Goal: Check status: Check status

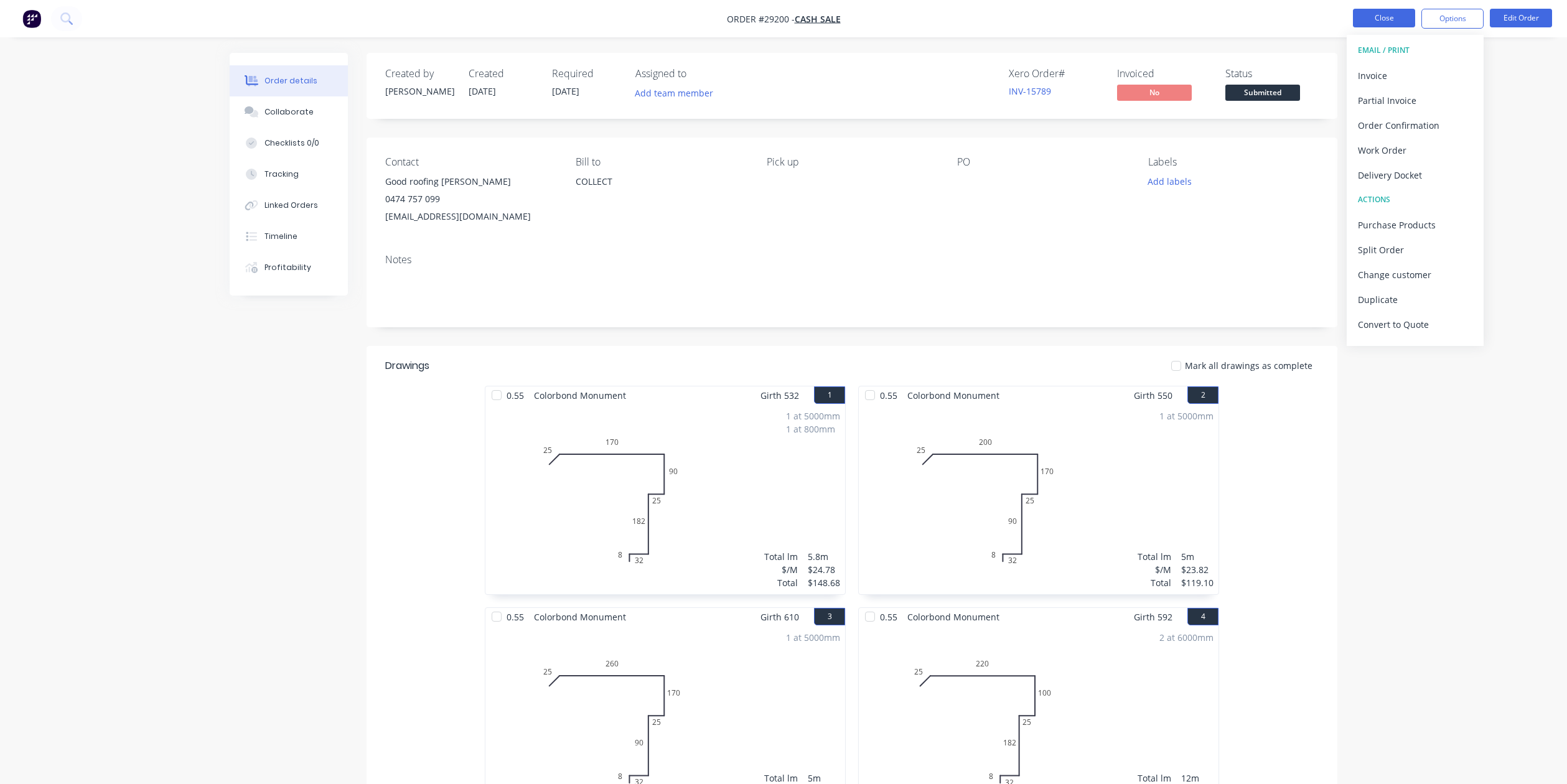
scroll to position [489, 0]
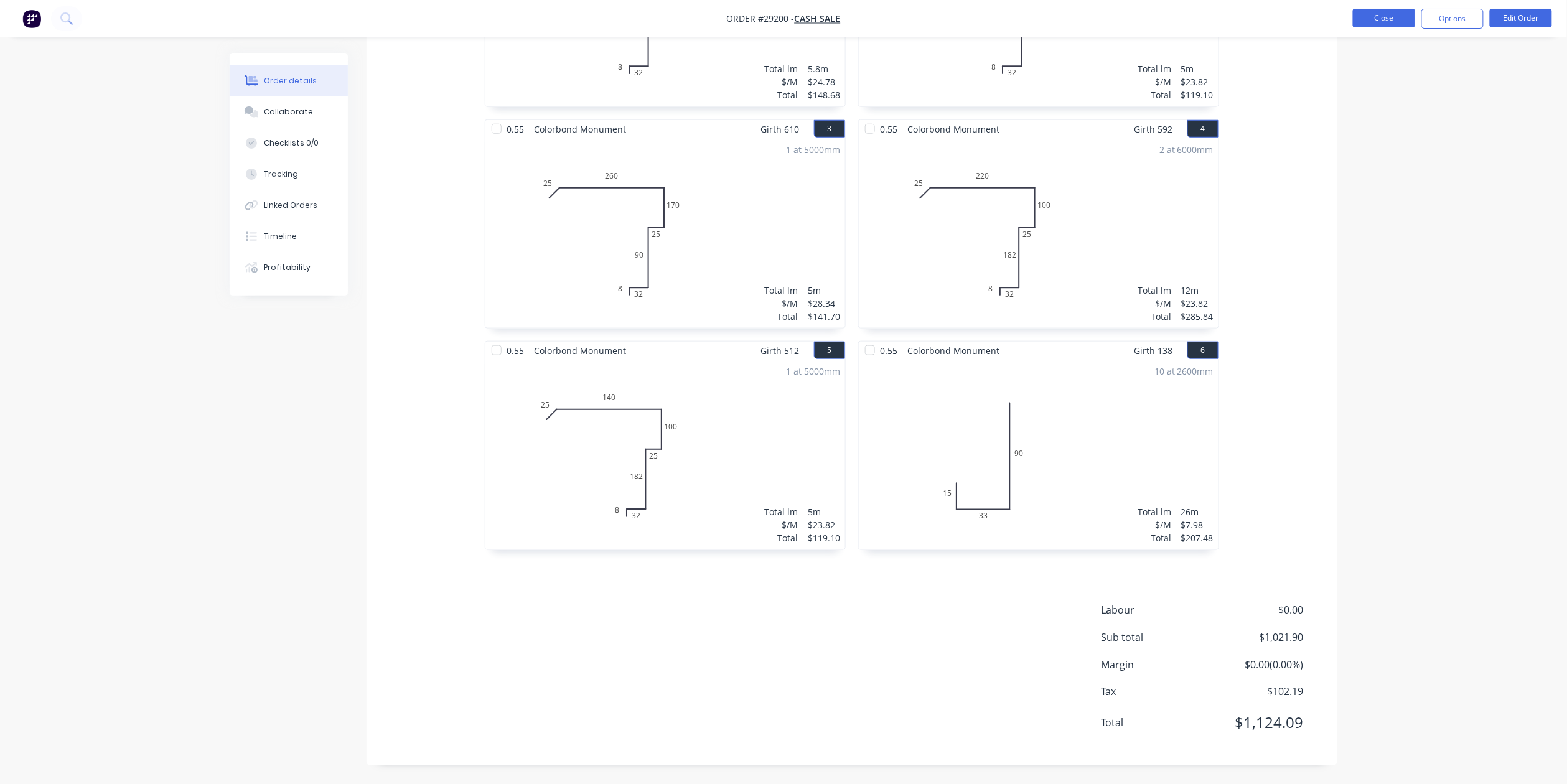
click at [1372, 16] on button "Close" at bounding box center [1383, 18] width 62 height 19
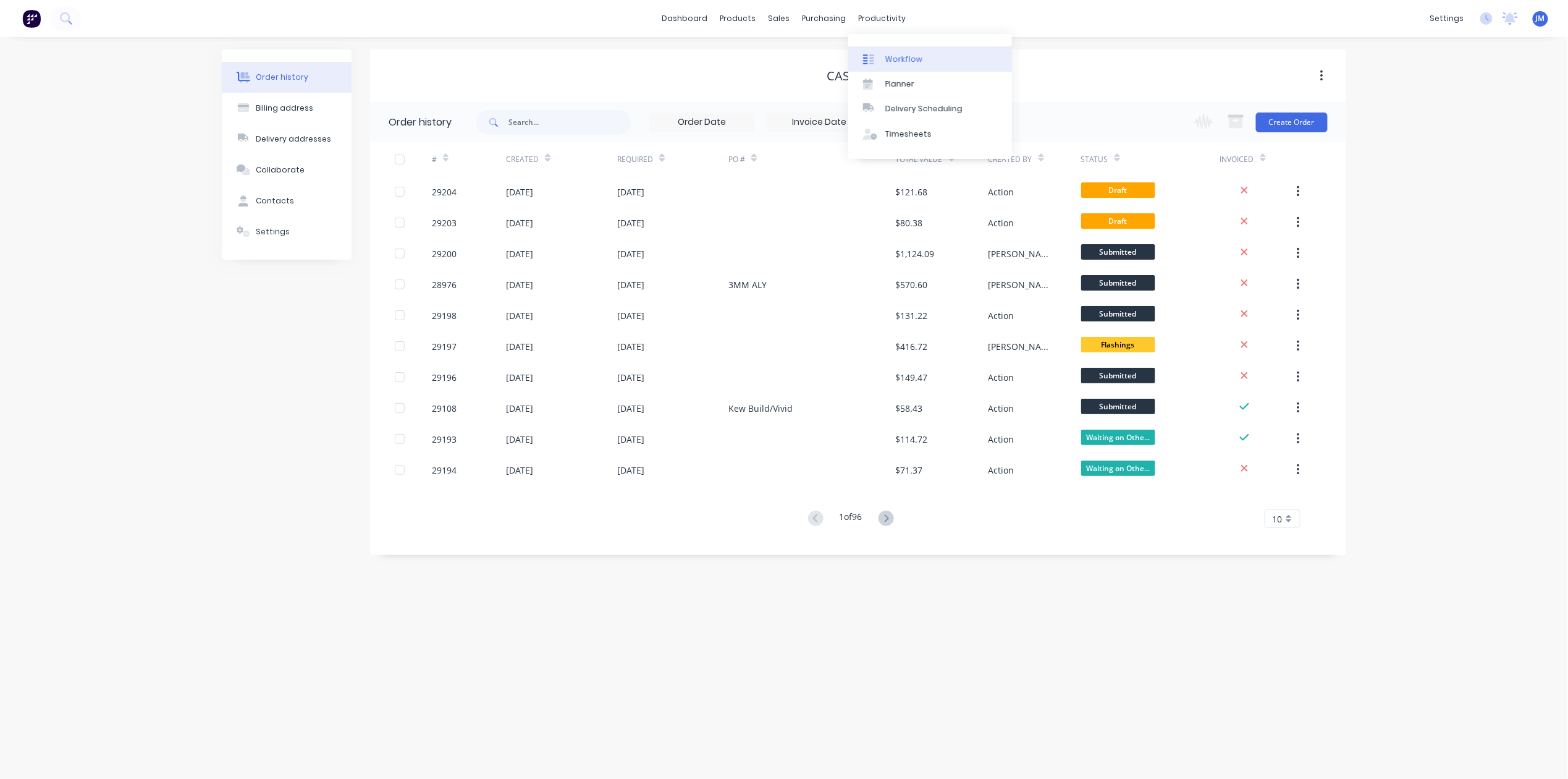
click at [893, 57] on div "Workflow" at bounding box center [904, 59] width 37 height 11
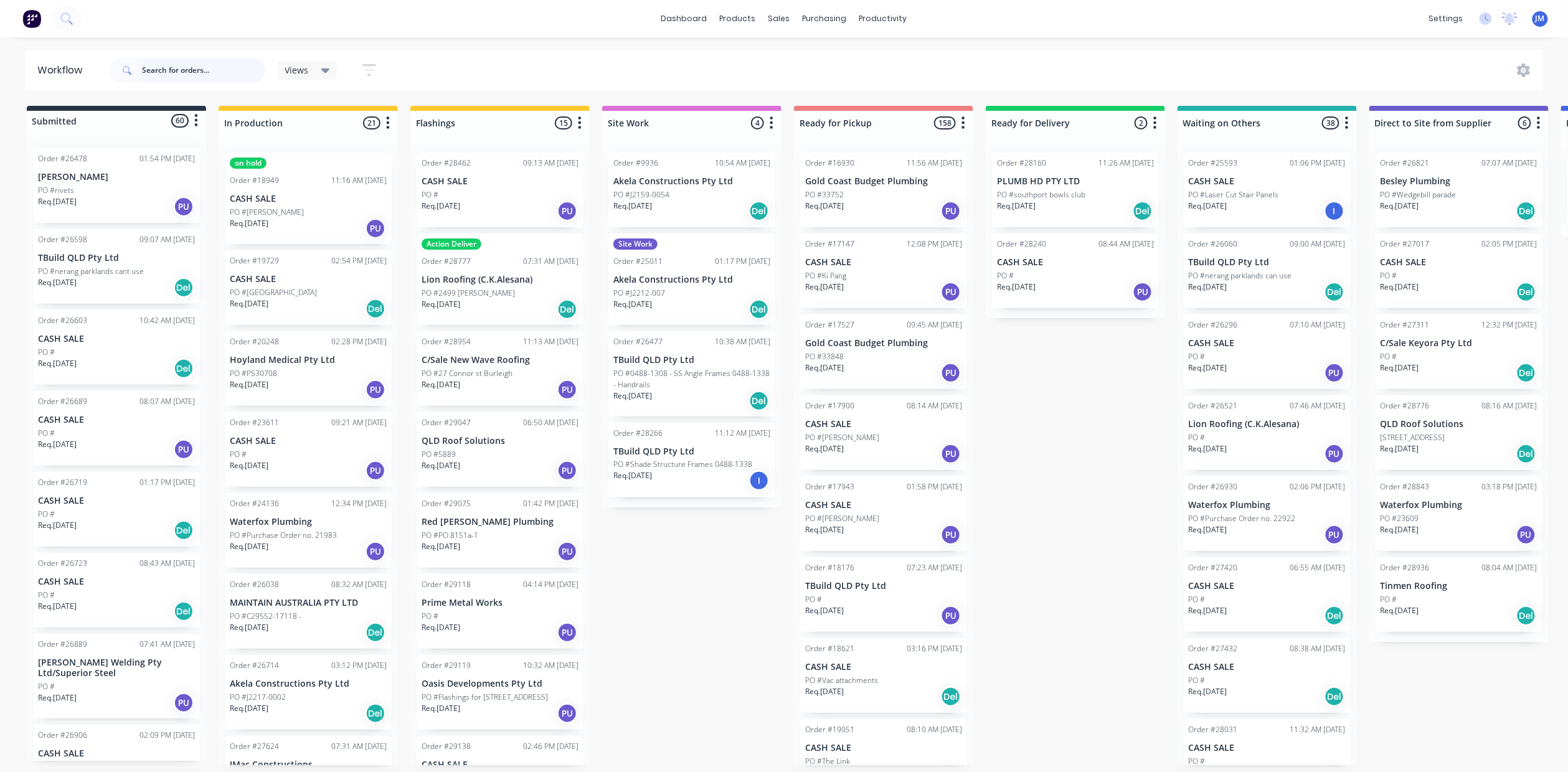
click at [168, 71] on input "text" at bounding box center [203, 70] width 123 height 25
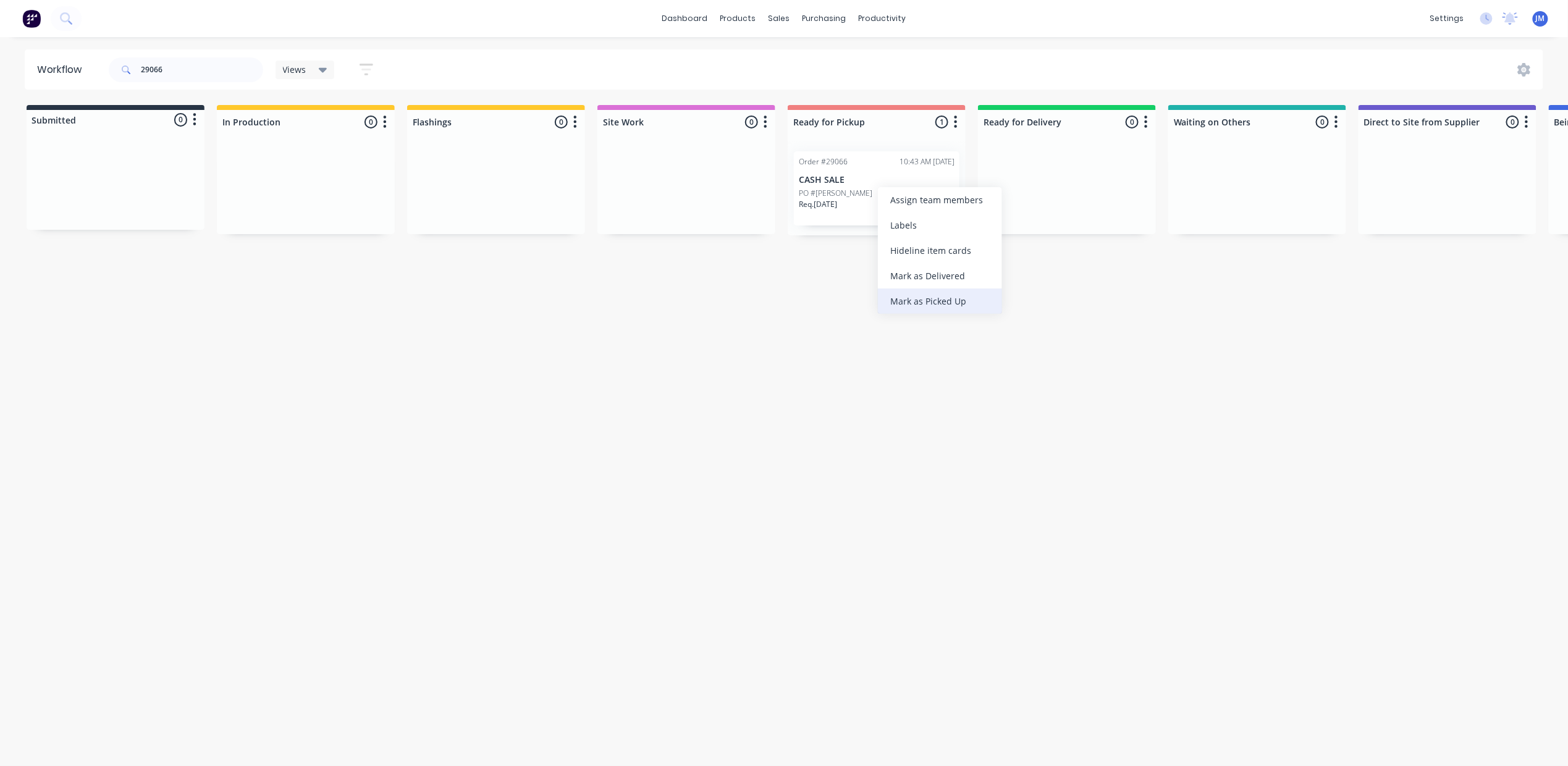
click at [927, 303] on div "Mark as Picked Up" at bounding box center [940, 301] width 124 height 25
click at [173, 63] on input "29066" at bounding box center [202, 69] width 122 height 25
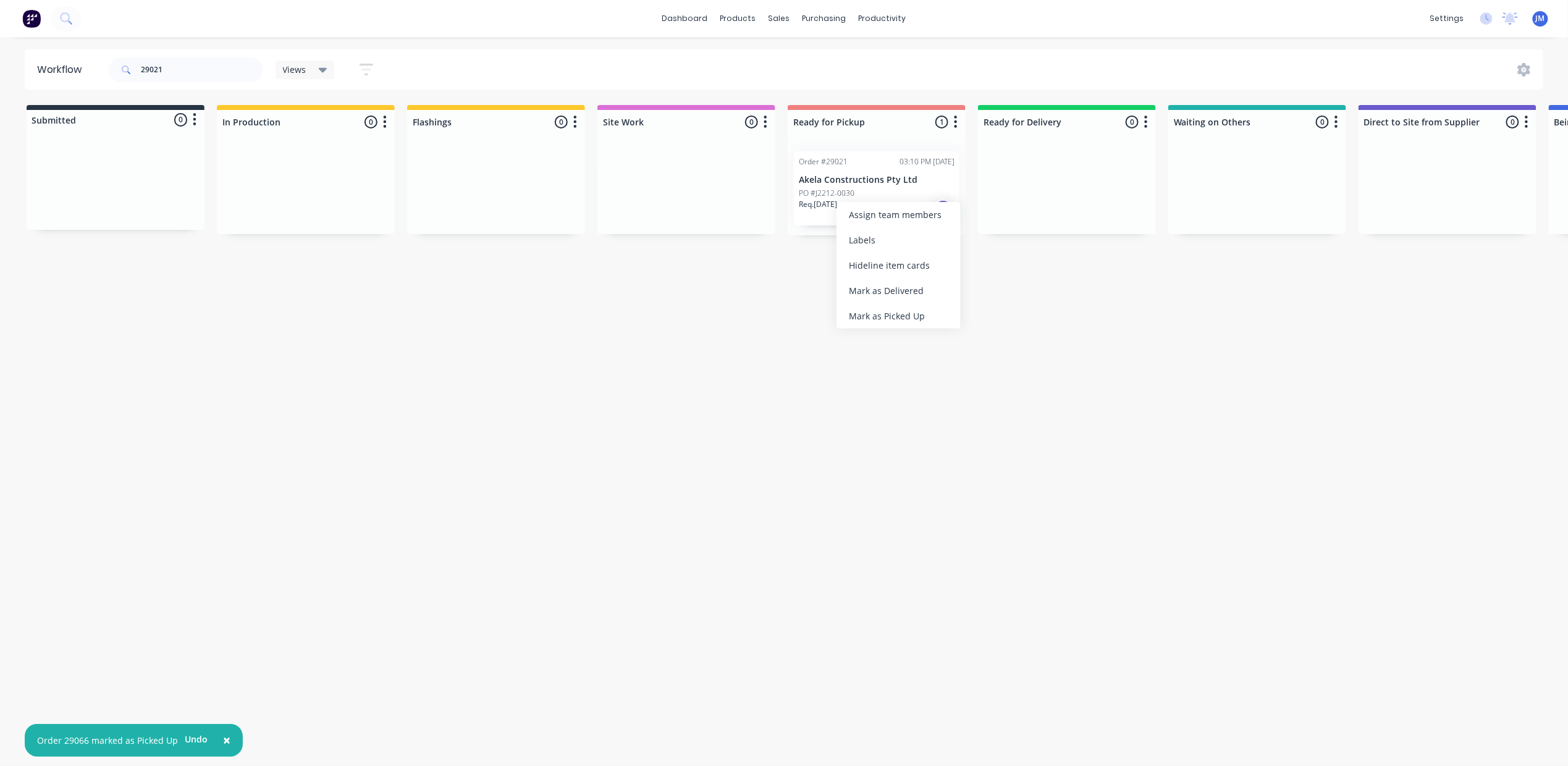
drag, startPoint x: 916, startPoint y: 322, endPoint x: 906, endPoint y: 317, distance: 11.2
click at [915, 321] on div "Mark as Picked Up" at bounding box center [899, 315] width 124 height 25
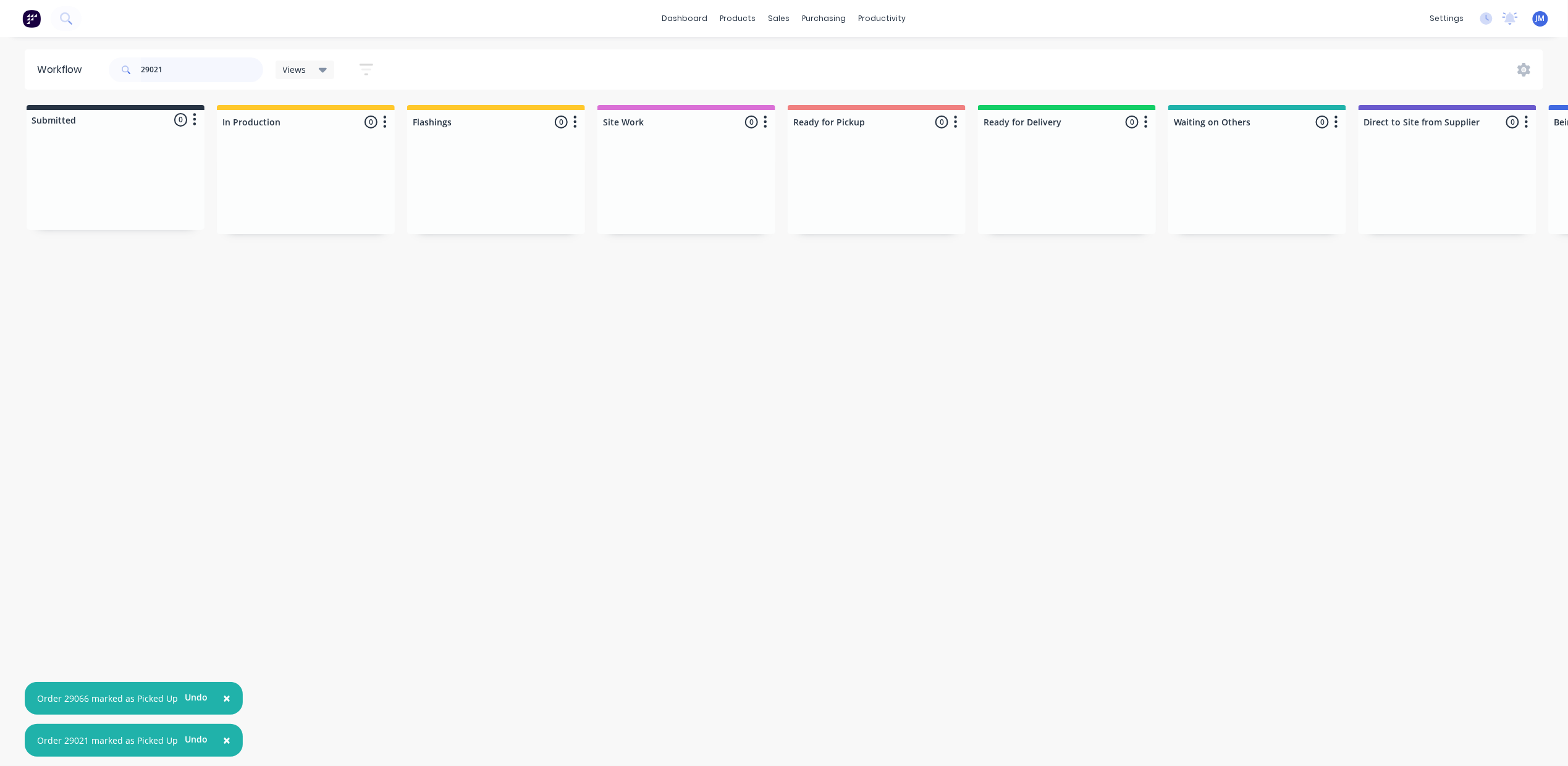
drag, startPoint x: 173, startPoint y: 70, endPoint x: 186, endPoint y: 65, distance: 13.9
click at [174, 70] on input "29021" at bounding box center [202, 69] width 122 height 25
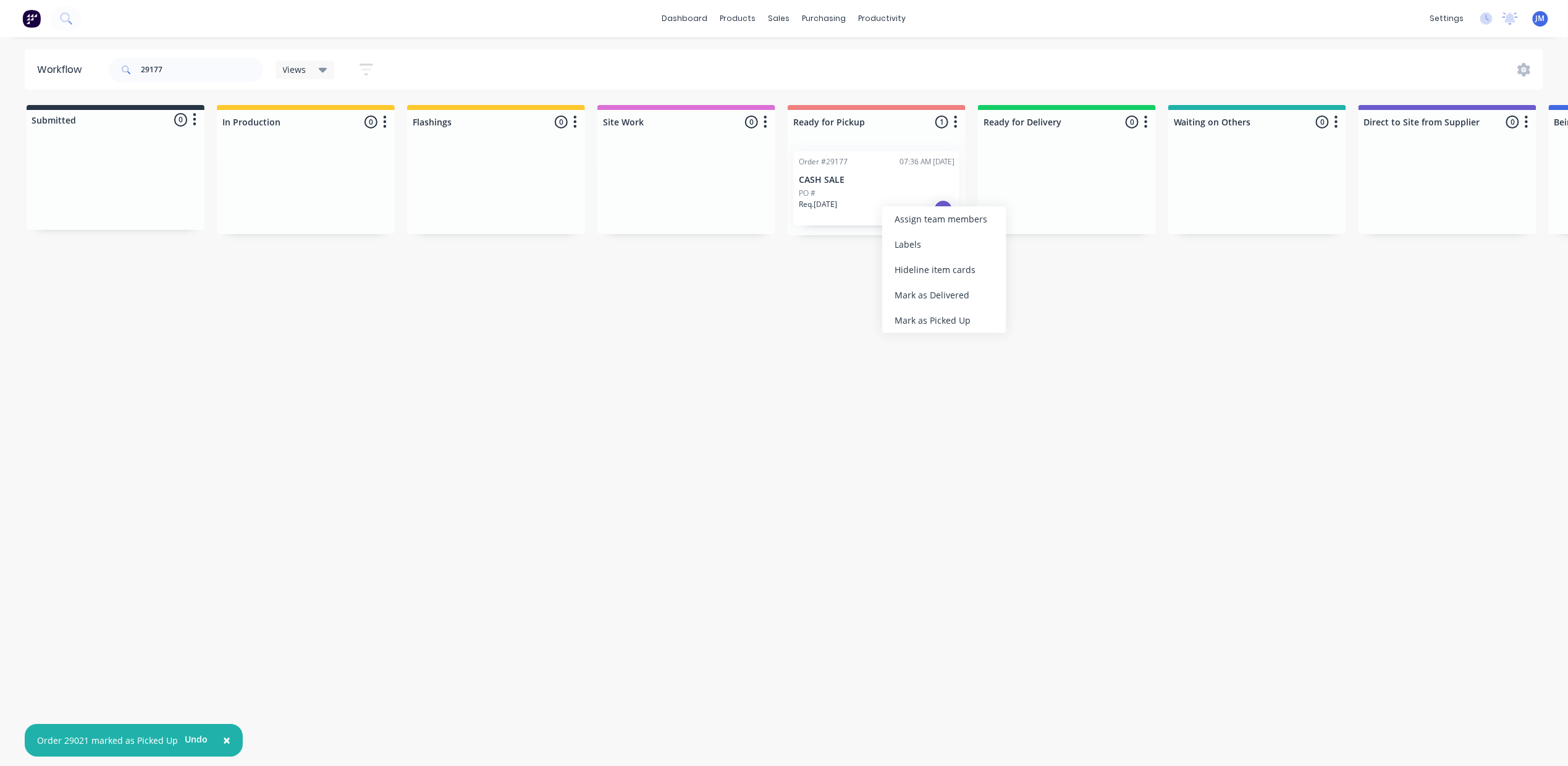
drag, startPoint x: 928, startPoint y: 323, endPoint x: 949, endPoint y: 335, distance: 24.2
click at [930, 324] on div "Mark as Picked Up" at bounding box center [945, 320] width 124 height 25
click at [176, 56] on div "29177" at bounding box center [186, 70] width 154 height 37
click at [201, 70] on input "29177" at bounding box center [202, 69] width 122 height 25
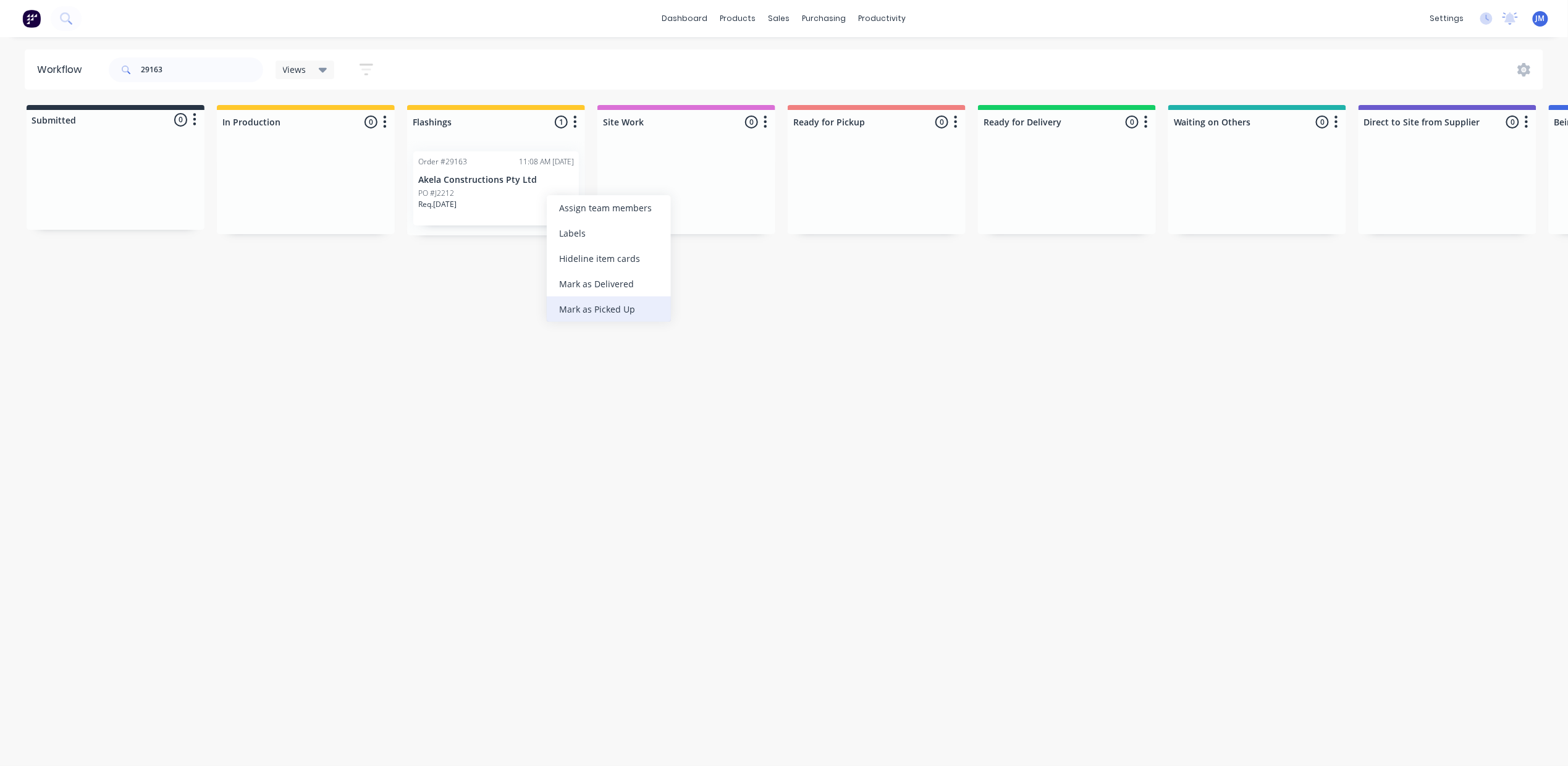
click at [599, 305] on div "Mark as Picked Up" at bounding box center [609, 309] width 124 height 25
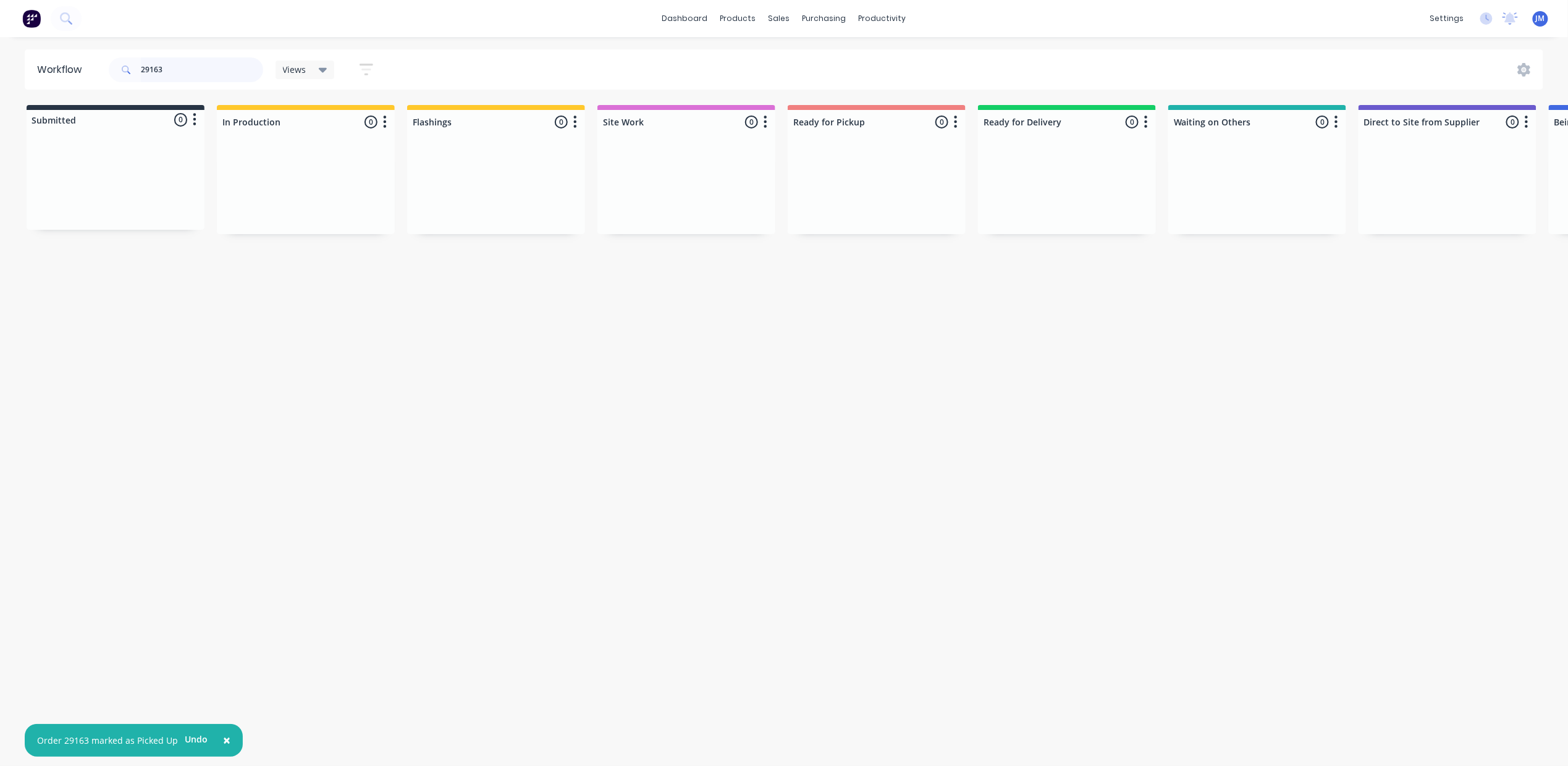
click at [169, 65] on input "29163" at bounding box center [202, 69] width 122 height 25
type input "2"
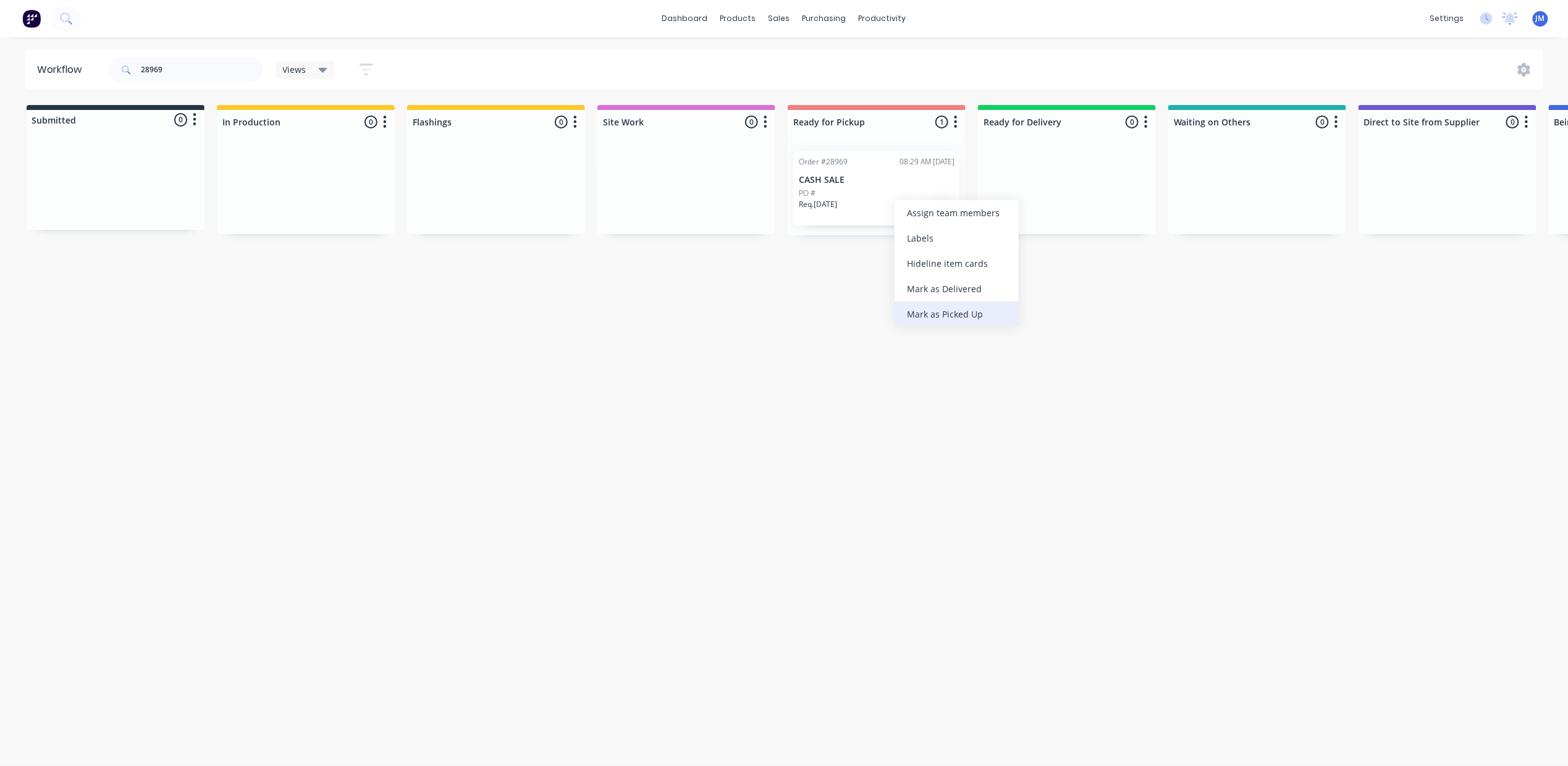
drag, startPoint x: 1010, startPoint y: 310, endPoint x: 596, endPoint y: 280, distance: 415.1
click at [1009, 310] on div "Mark as Picked Up" at bounding box center [957, 314] width 124 height 25
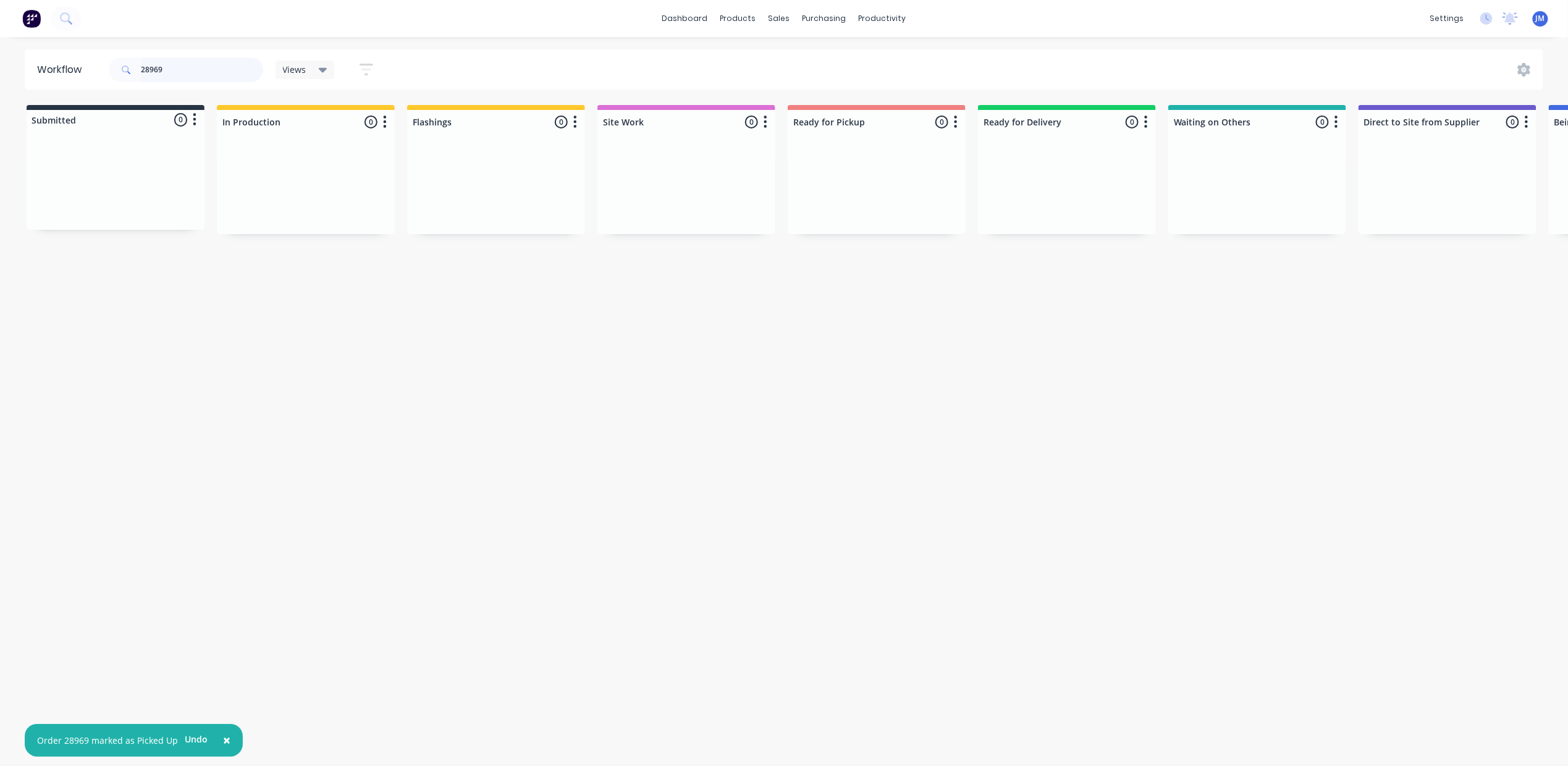
click at [211, 73] on input "28969" at bounding box center [202, 69] width 122 height 25
type input "2"
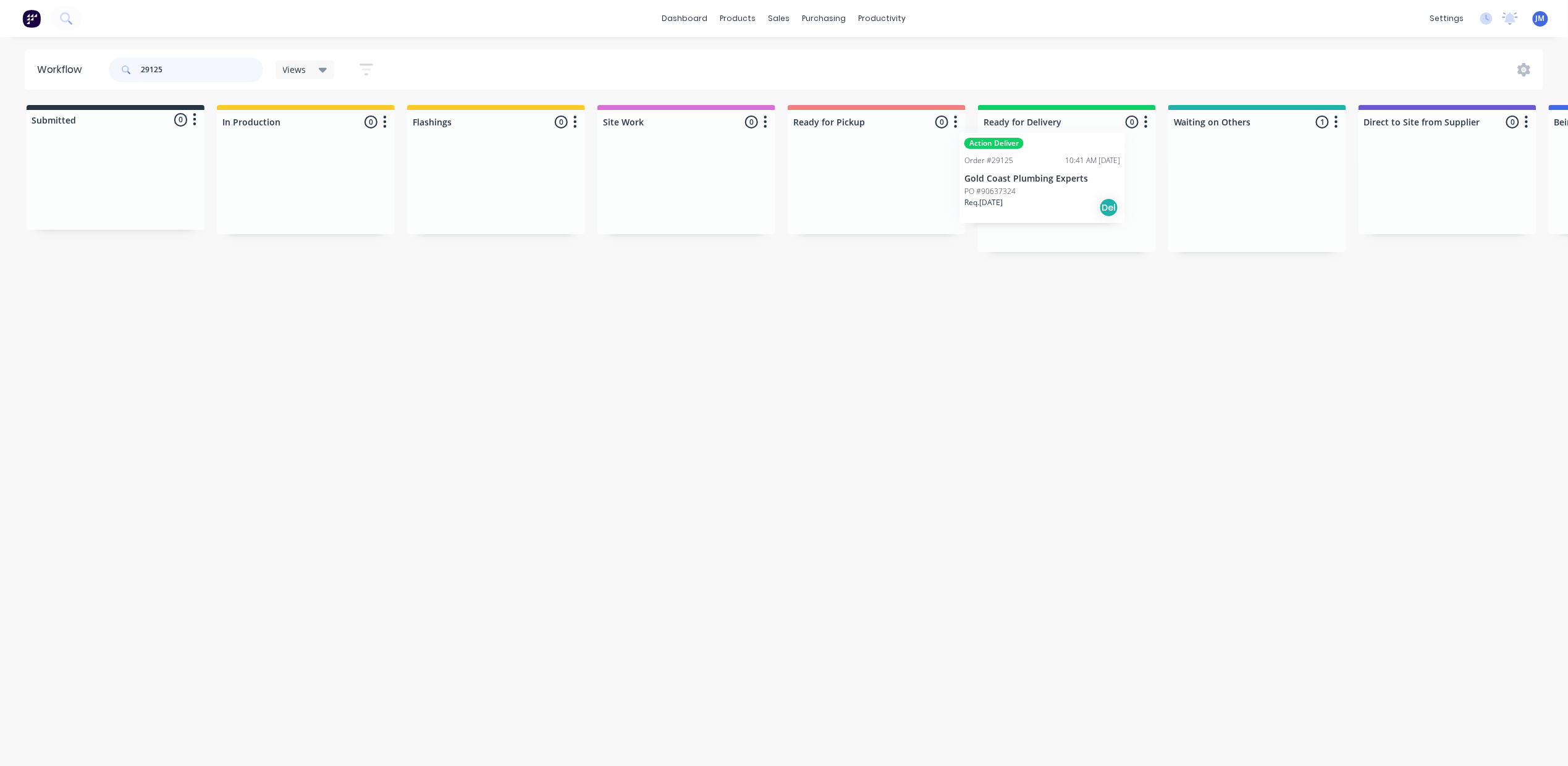
scroll to position [0, 3]
drag, startPoint x: 1241, startPoint y: 212, endPoint x: 1017, endPoint y: 164, distance: 229.1
click at [1017, 164] on div "Submitted 0 Status colour #273444 hex #273444 Save Cancel Summaries Total order…" at bounding box center [1108, 179] width 2239 height 147
drag, startPoint x: 1207, startPoint y: 192, endPoint x: 831, endPoint y: 167, distance: 376.8
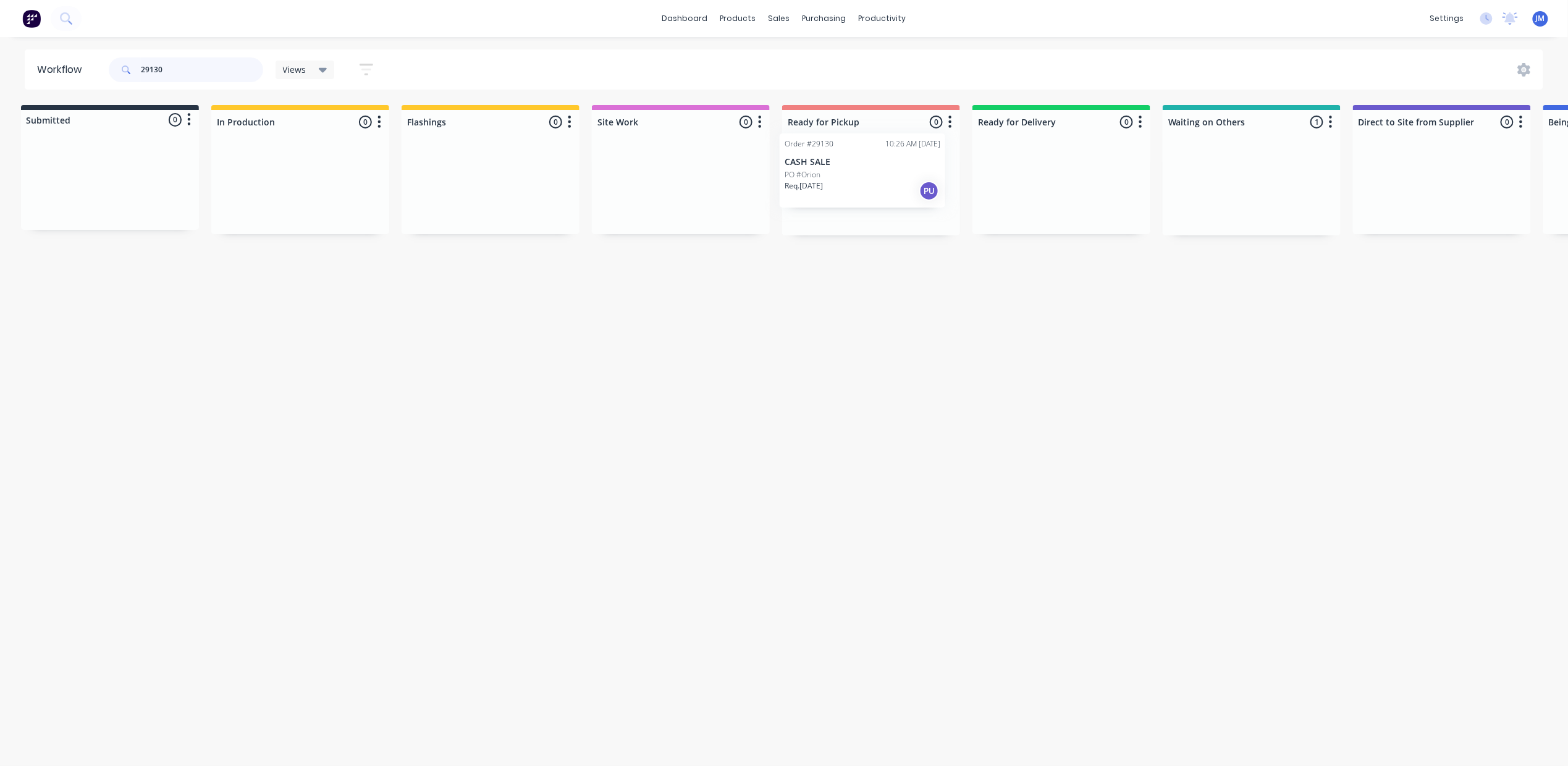
click at [826, 171] on div "Submitted 0 Status colour #273444 hex #273444 Save Cancel Summaries Total order…" at bounding box center [1105, 170] width 2239 height 130
drag, startPoint x: 1283, startPoint y: 202, endPoint x: 871, endPoint y: 179, distance: 412.6
click at [906, 193] on div "Submitted 0 Status colour #273444 hex #273444 Save Cancel Summaries Total order…" at bounding box center [1108, 170] width 2239 height 130
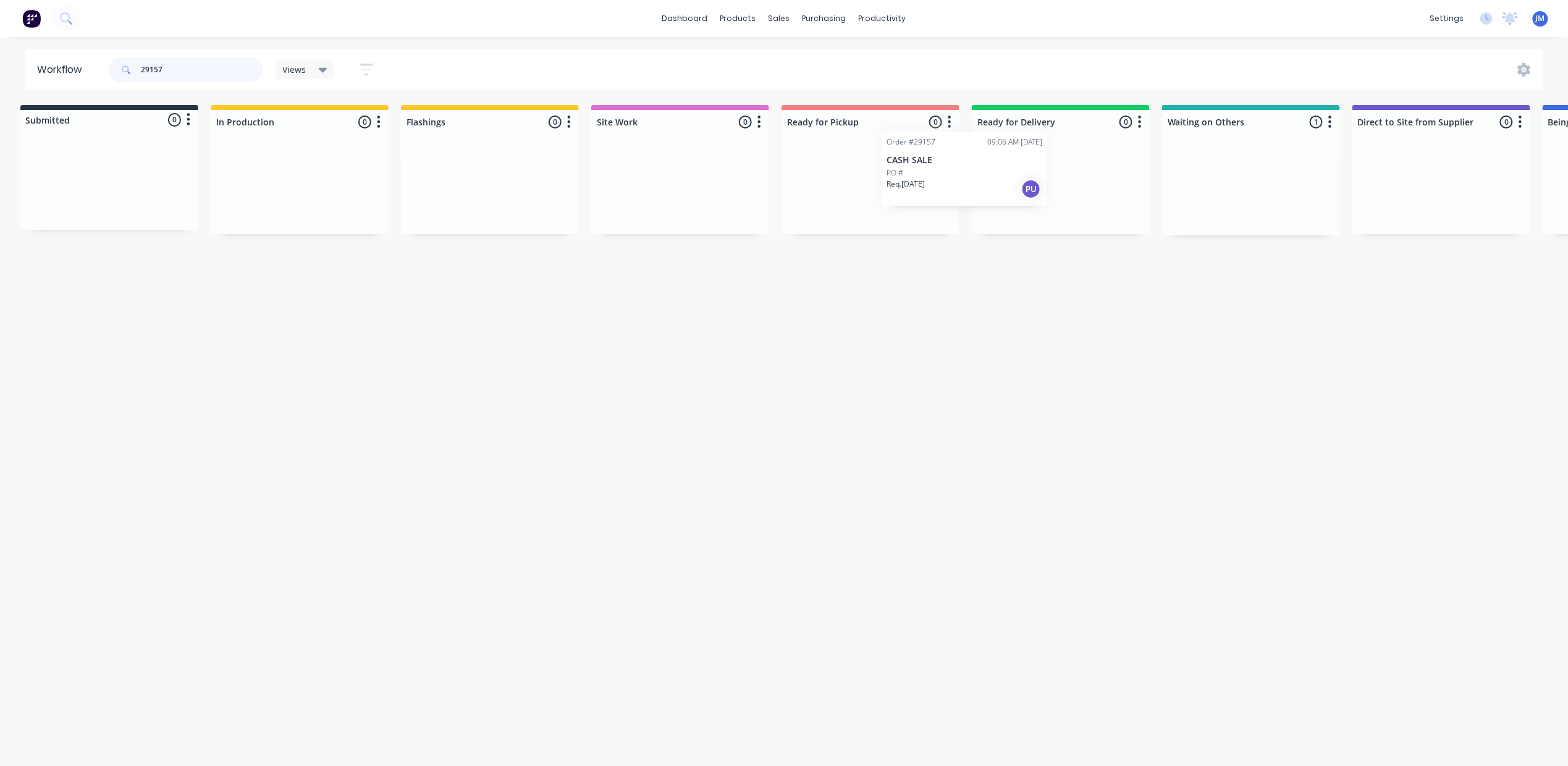
drag, startPoint x: 1227, startPoint y: 202, endPoint x: 891, endPoint y: 190, distance: 336.2
click at [893, 190] on div "Submitted 0 Status colour #273444 hex #273444 Save Cancel Summaries Total order…" at bounding box center [1104, 170] width 2239 height 130
drag, startPoint x: 1284, startPoint y: 205, endPoint x: 925, endPoint y: 175, distance: 360.3
click at [925, 175] on div "Submitted 0 Status colour #273444 hex #273444 Save Cancel Summaries Total order…" at bounding box center [1105, 170] width 2239 height 130
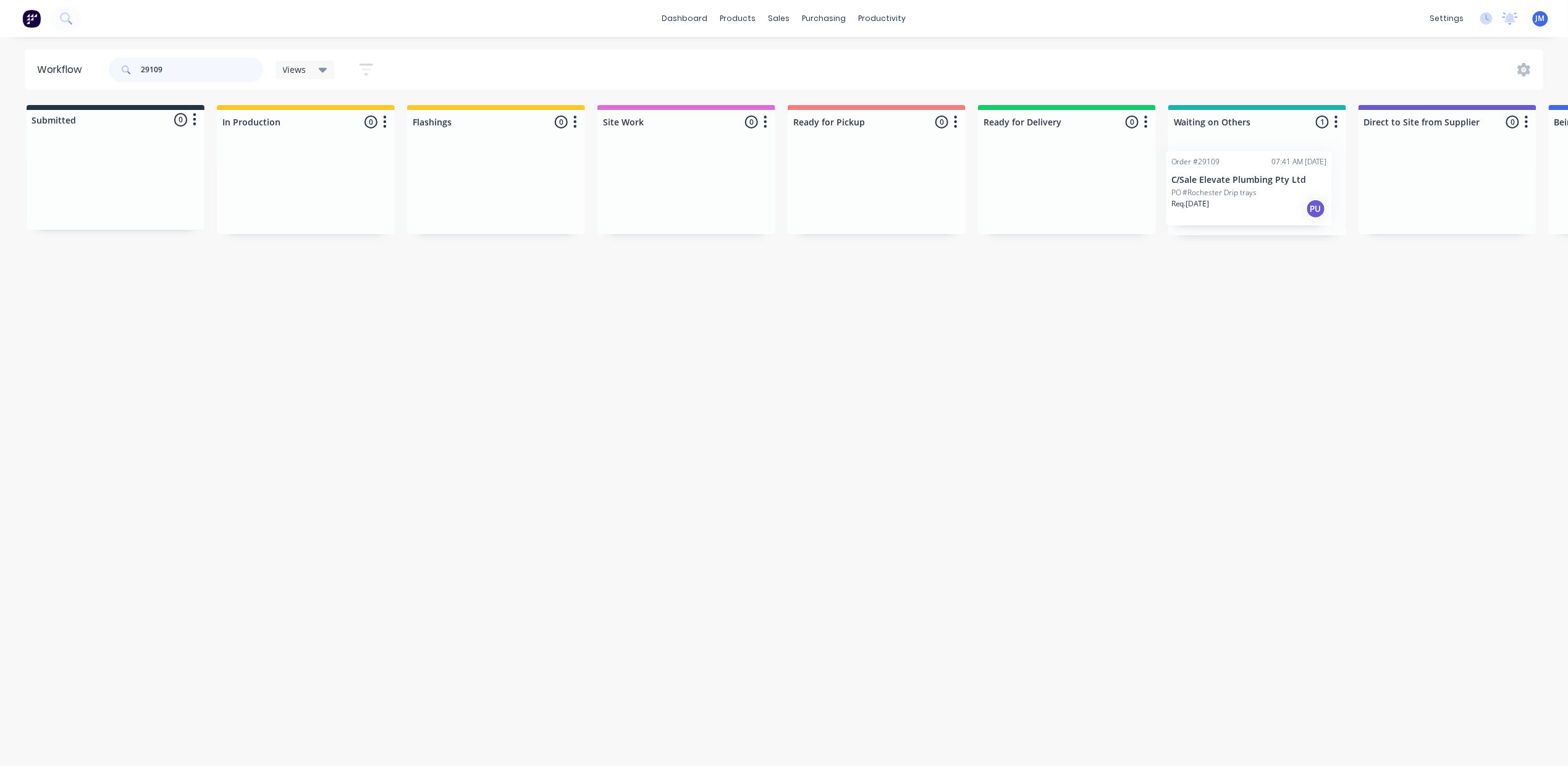
scroll to position [0, 4]
drag, startPoint x: 1211, startPoint y: 184, endPoint x: 857, endPoint y: 179, distance: 354.0
click at [857, 179] on div "Submitted 0 Status colour #273444 hex #273444 Save Cancel Summaries Total order…" at bounding box center [1107, 170] width 2239 height 130
drag, startPoint x: 1211, startPoint y: 194, endPoint x: 801, endPoint y: 166, distance: 411.0
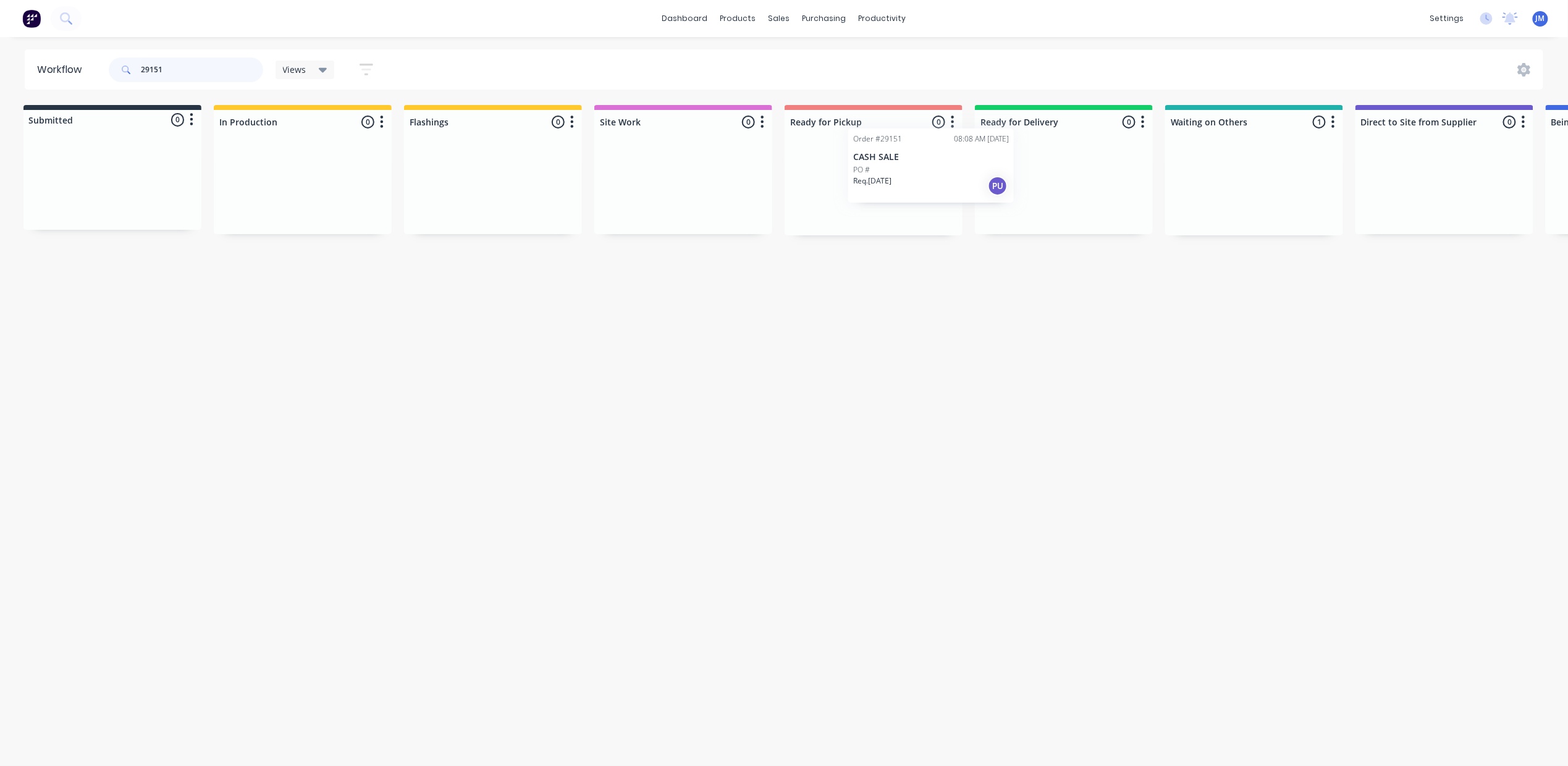
click at [801, 166] on div "Submitted 0 Status colour #273444 hex #273444 Save Cancel Summaries Total order…" at bounding box center [1108, 170] width 2239 height 130
drag, startPoint x: 1183, startPoint y: 193, endPoint x: 879, endPoint y: 203, distance: 304.2
click at [868, 202] on div "Submitted 0 Status colour #273444 hex #273444 Save Cancel Summaries Total order…" at bounding box center [1107, 170] width 2239 height 130
drag, startPoint x: 1221, startPoint y: 211, endPoint x: 824, endPoint y: 182, distance: 398.1
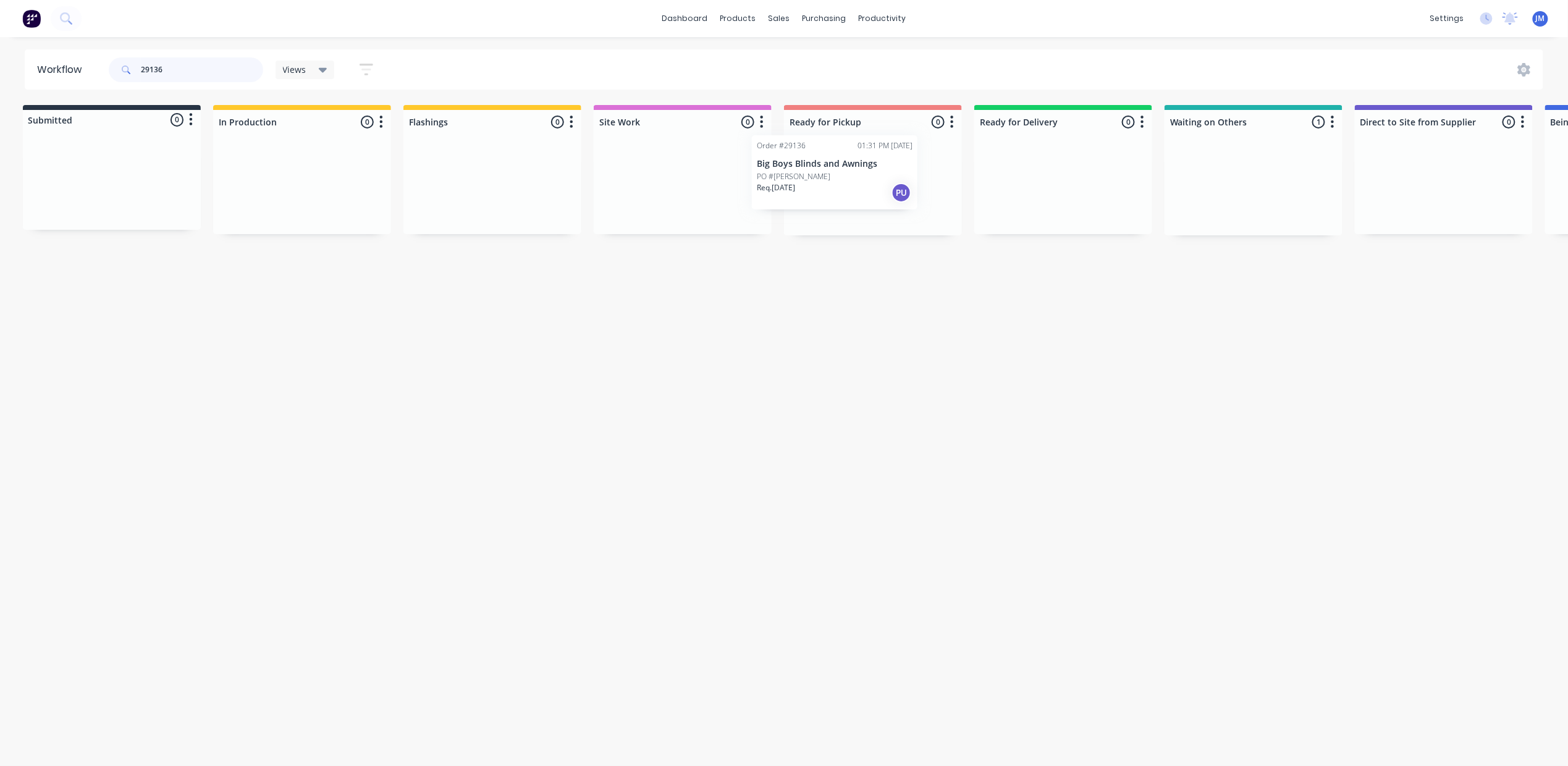
click at [820, 188] on div "Submitted 0 Status colour #273444 hex #273444 Save Cancel Summaries Total order…" at bounding box center [1107, 170] width 2239 height 130
drag, startPoint x: 1237, startPoint y: 209, endPoint x: 825, endPoint y: 206, distance: 412.0
click at [822, 215] on div "Submitted 0 Status colour #273444 hex #273444 Save Cancel Summaries Total order…" at bounding box center [1105, 170] width 2239 height 130
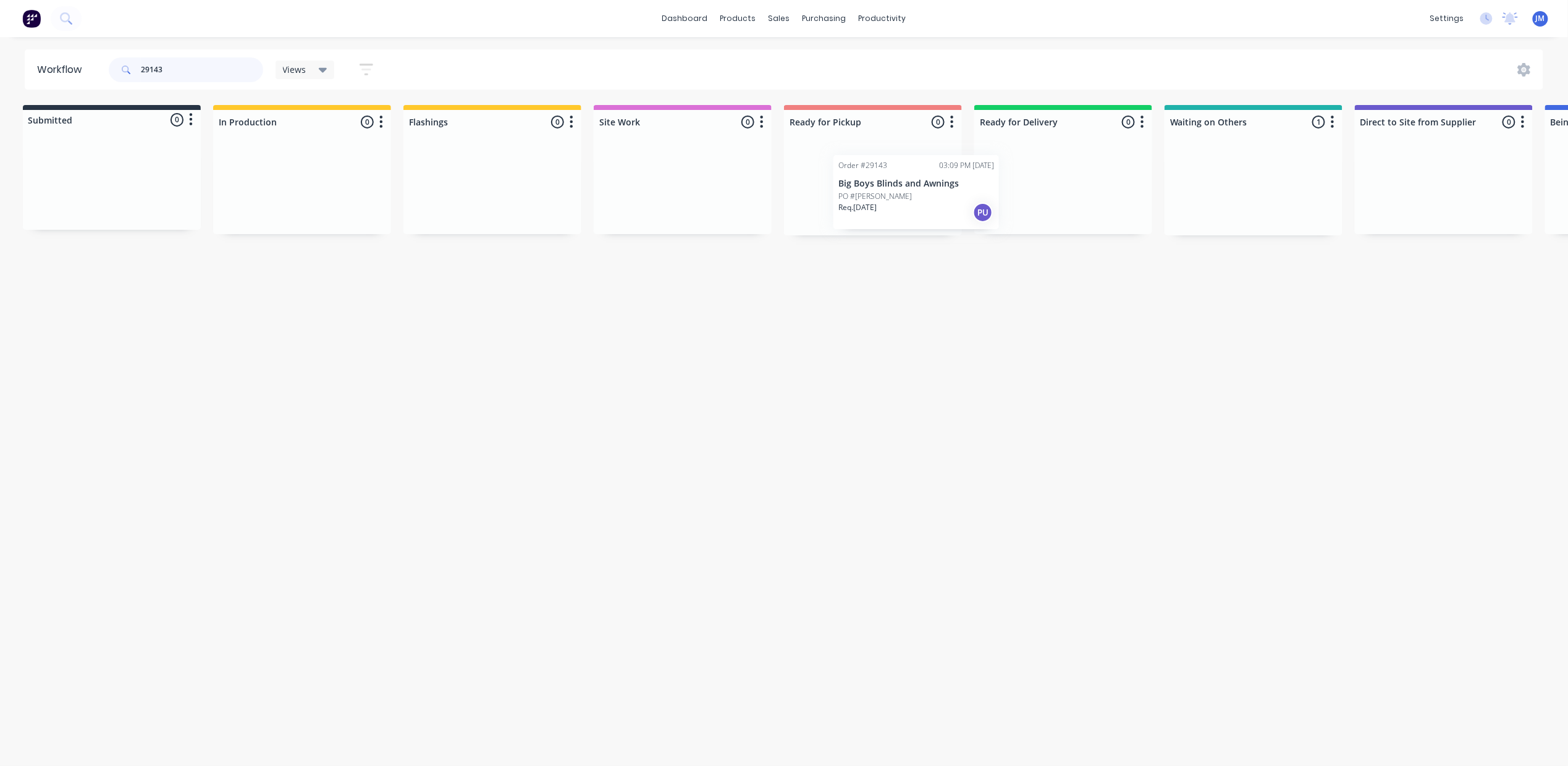
drag, startPoint x: 1212, startPoint y: 212, endPoint x: 884, endPoint y: 182, distance: 329.4
click at [884, 186] on div "Submitted 0 Status colour #273444 hex #273444 Save Cancel Summaries Total order…" at bounding box center [1107, 170] width 2239 height 130
type input "2"
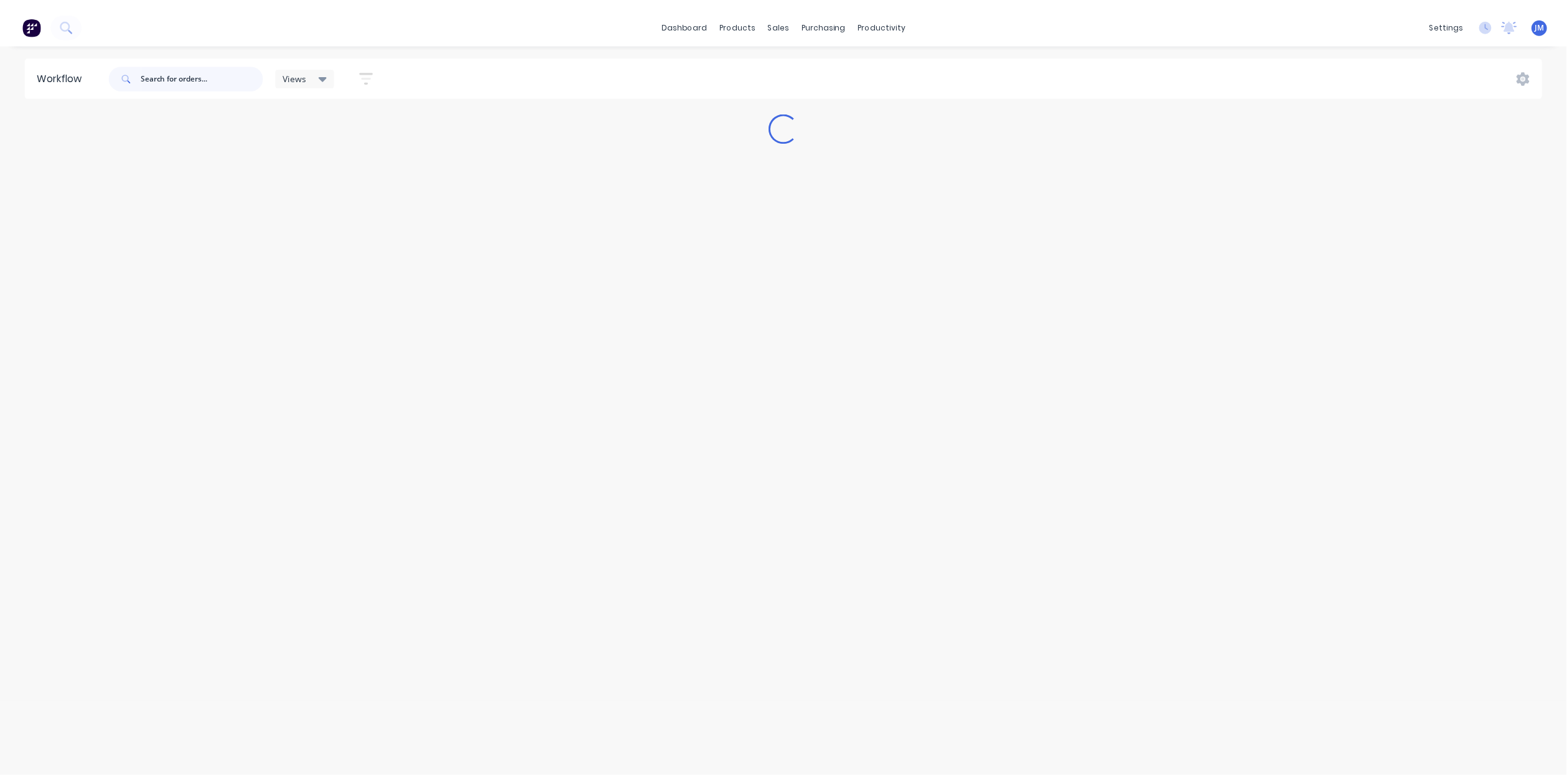
scroll to position [0, 0]
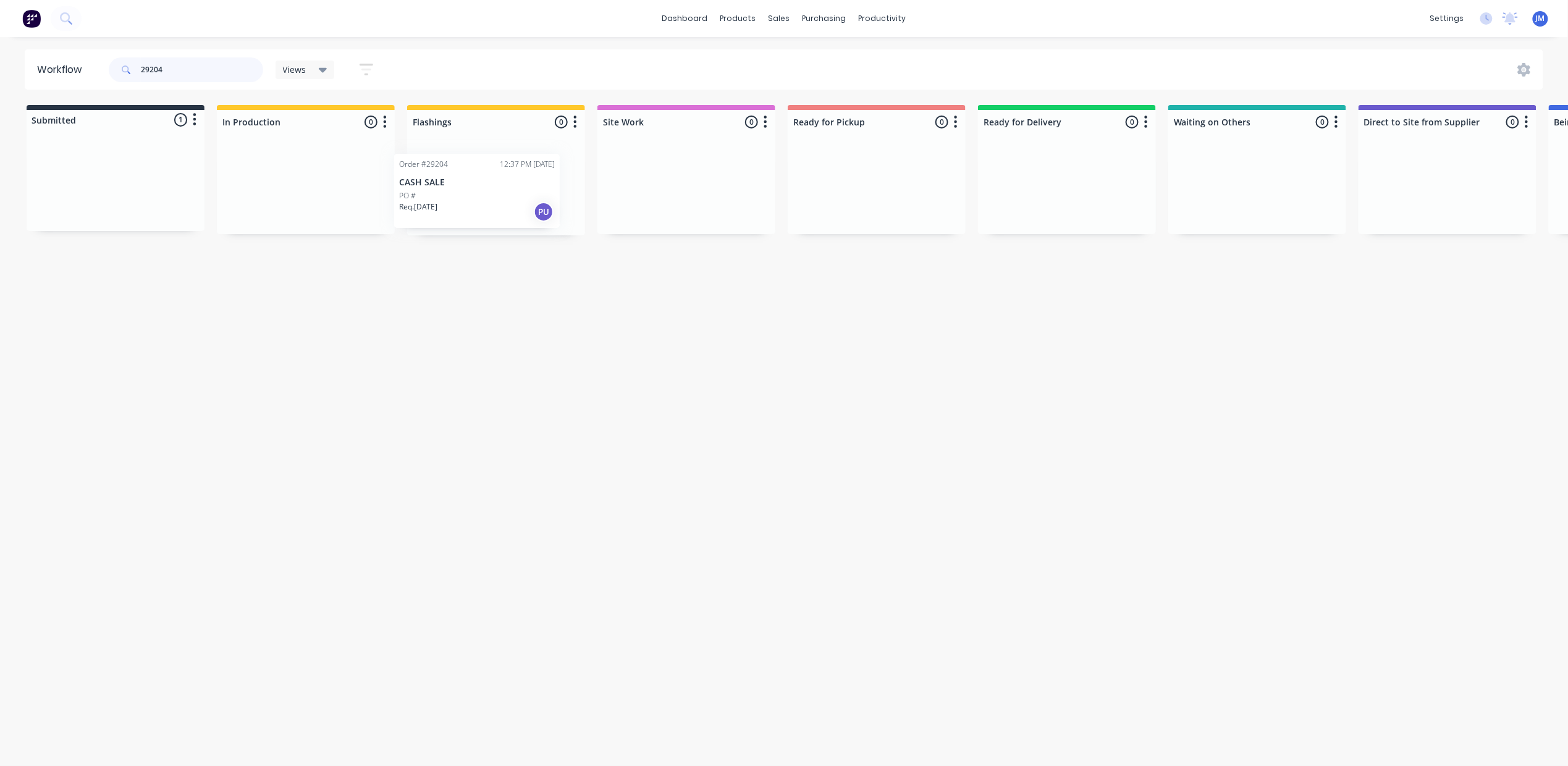
drag, startPoint x: 124, startPoint y: 183, endPoint x: 502, endPoint y: 189, distance: 378.0
click at [492, 193] on div "Submitted 1 Status colour #273444 hex #273444 Save Cancel Summaries Total order…" at bounding box center [1110, 170] width 2239 height 130
drag, startPoint x: 104, startPoint y: 193, endPoint x: 522, endPoint y: 159, distance: 419.4
click at [525, 167] on div "Submitted 1 Status colour #273444 hex #273444 Save Cancel Summaries Total order…" at bounding box center [1110, 170] width 2239 height 130
click at [181, 69] on input "29201" at bounding box center [202, 69] width 122 height 25
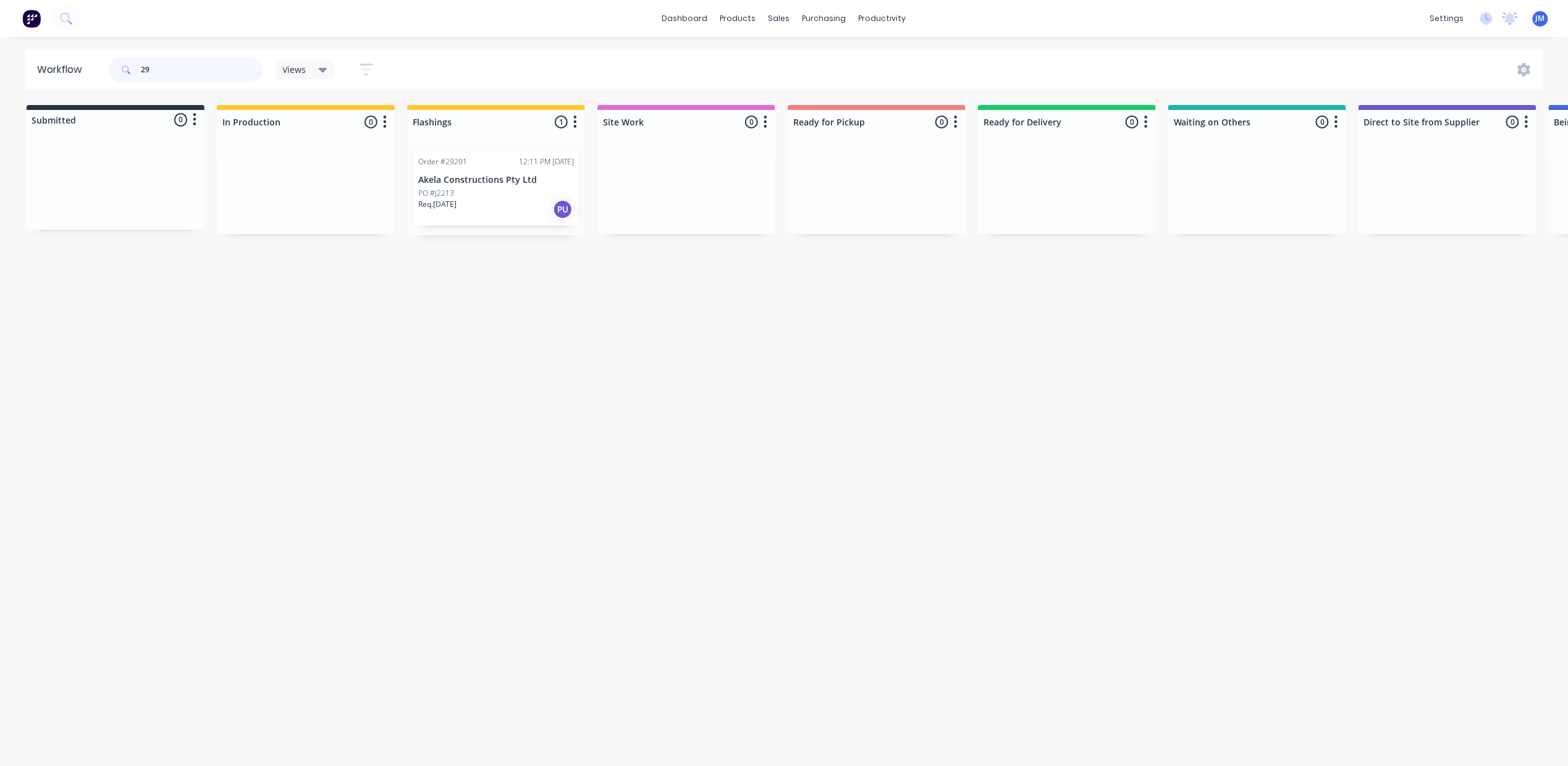
type input "2"
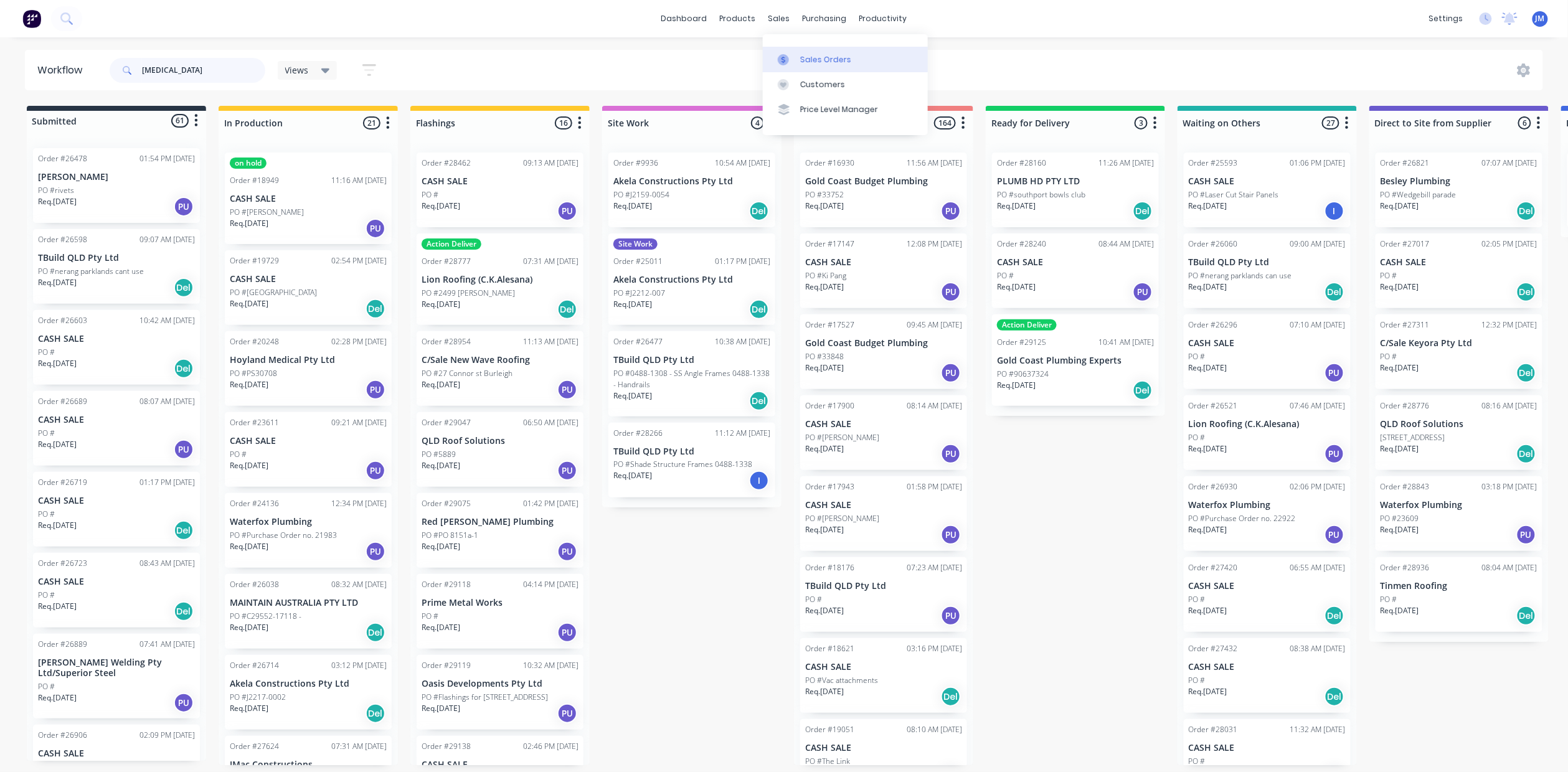
type input "[MEDICAL_DATA]"
click at [819, 57] on div "Sales Orders" at bounding box center [825, 60] width 51 height 12
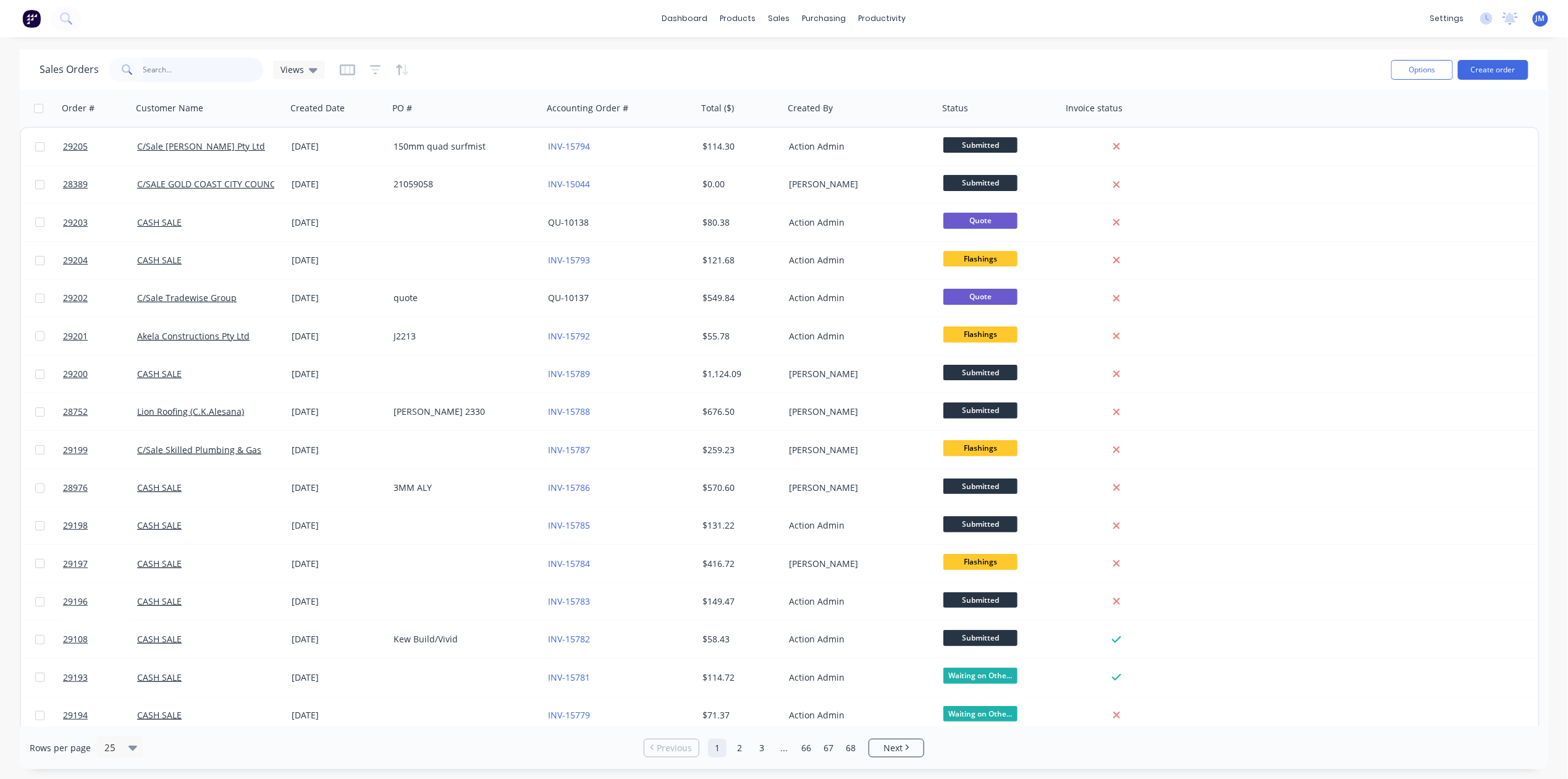
click at [198, 72] on input "text" at bounding box center [203, 69] width 120 height 25
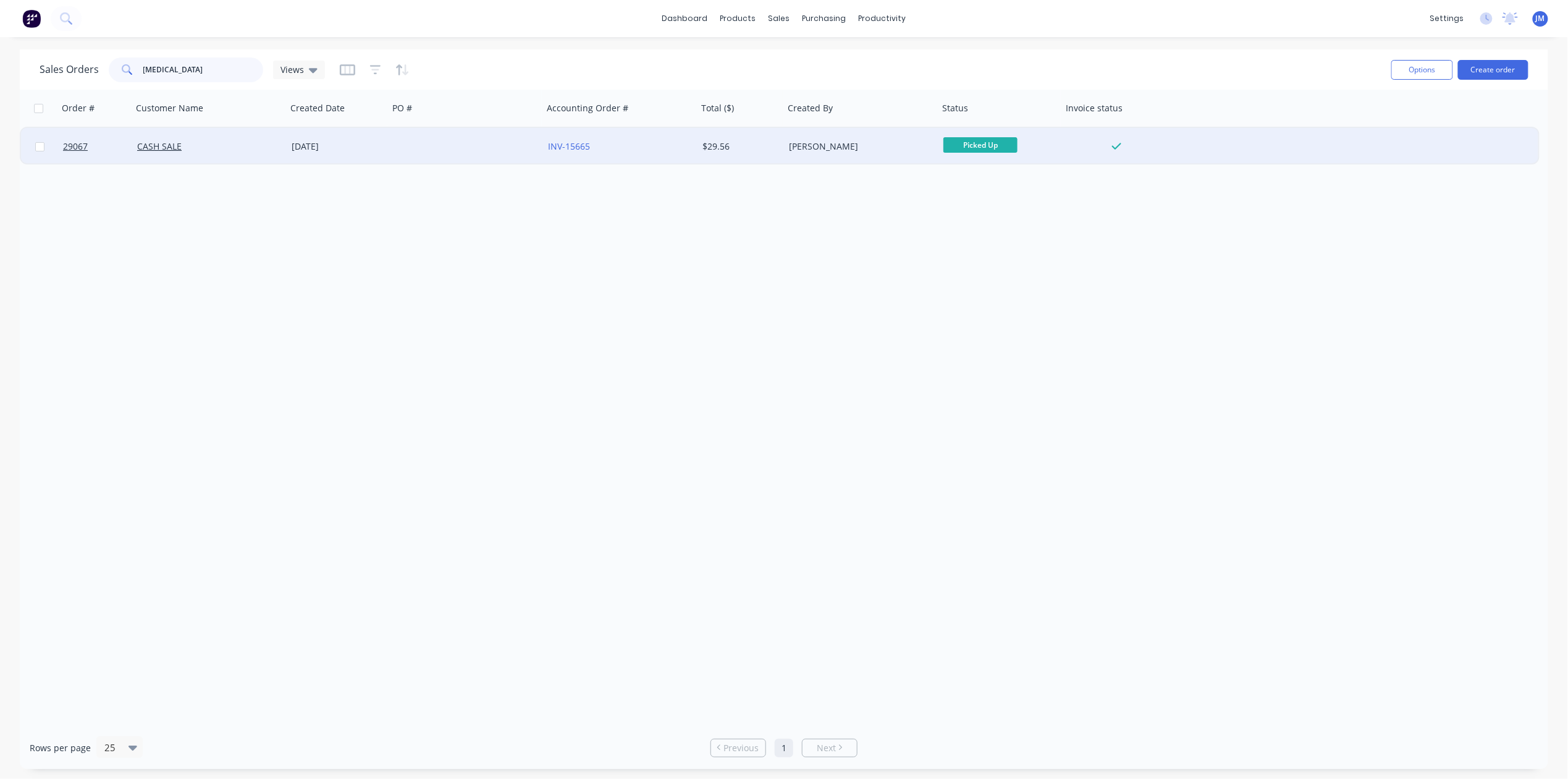
type input "[MEDICAL_DATA]"
click at [420, 153] on div at bounding box center [466, 147] width 154 height 37
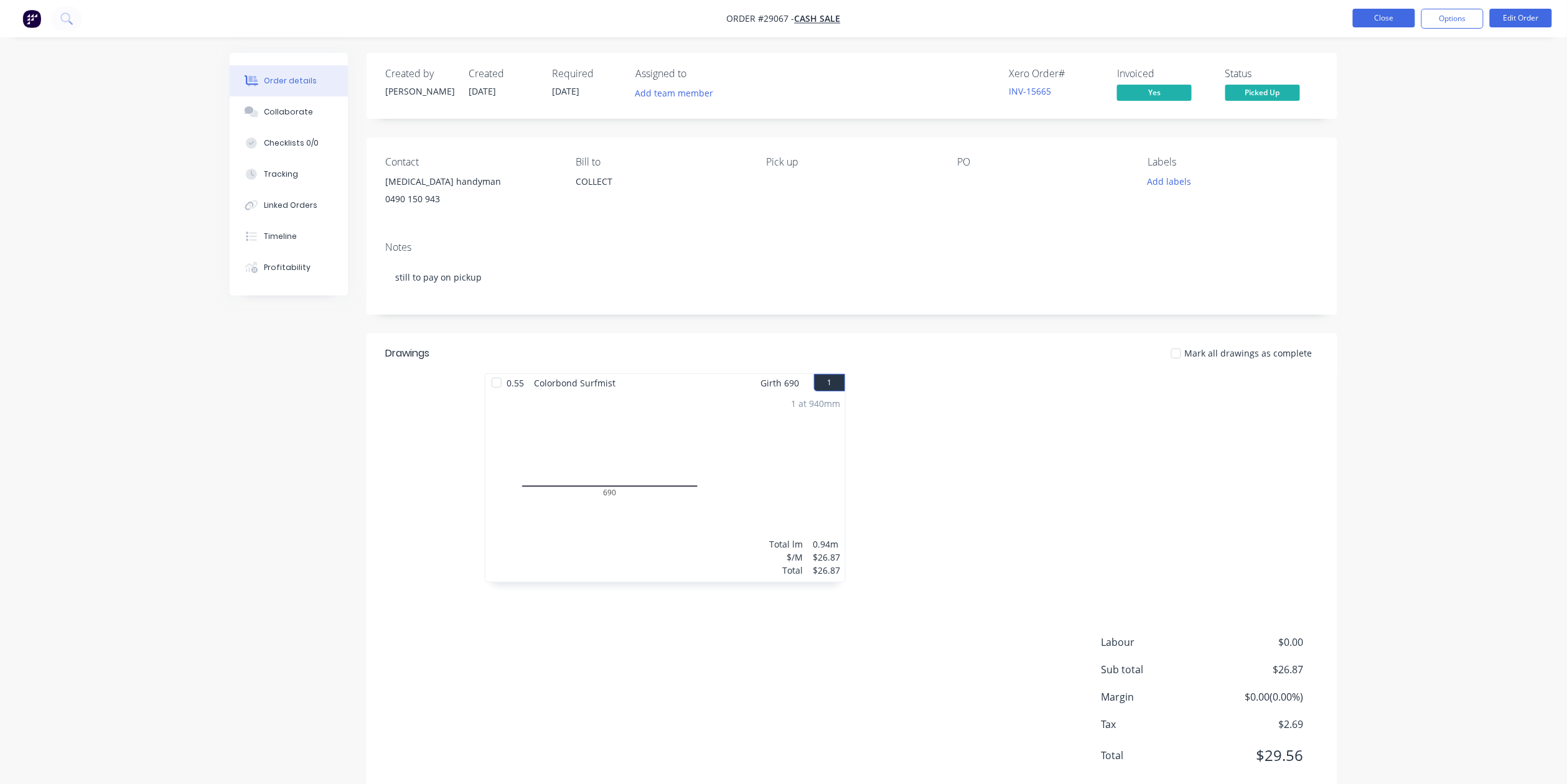
click at [1382, 21] on button "Close" at bounding box center [1383, 18] width 62 height 19
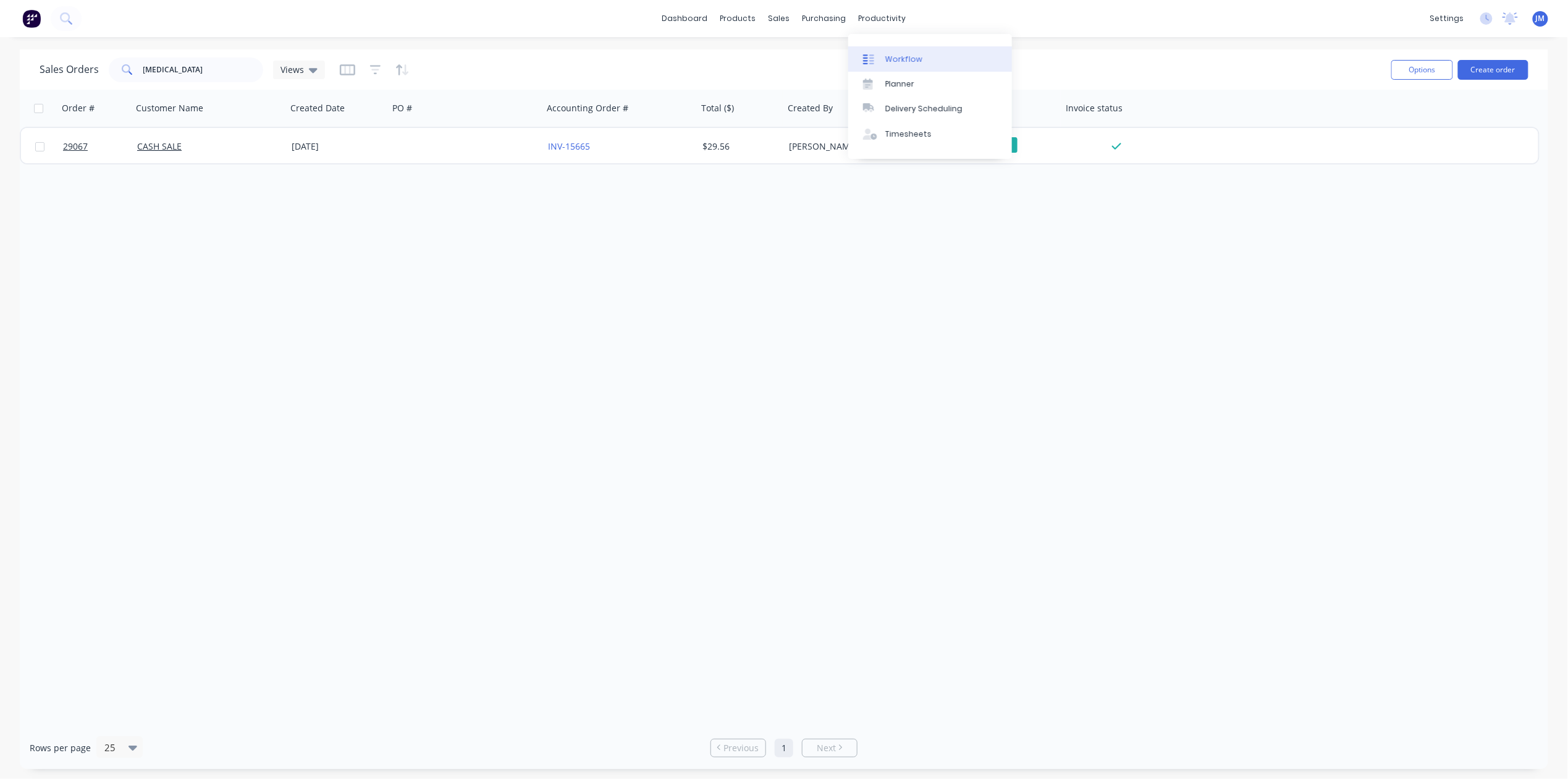
click at [911, 55] on div "Workflow" at bounding box center [904, 59] width 37 height 11
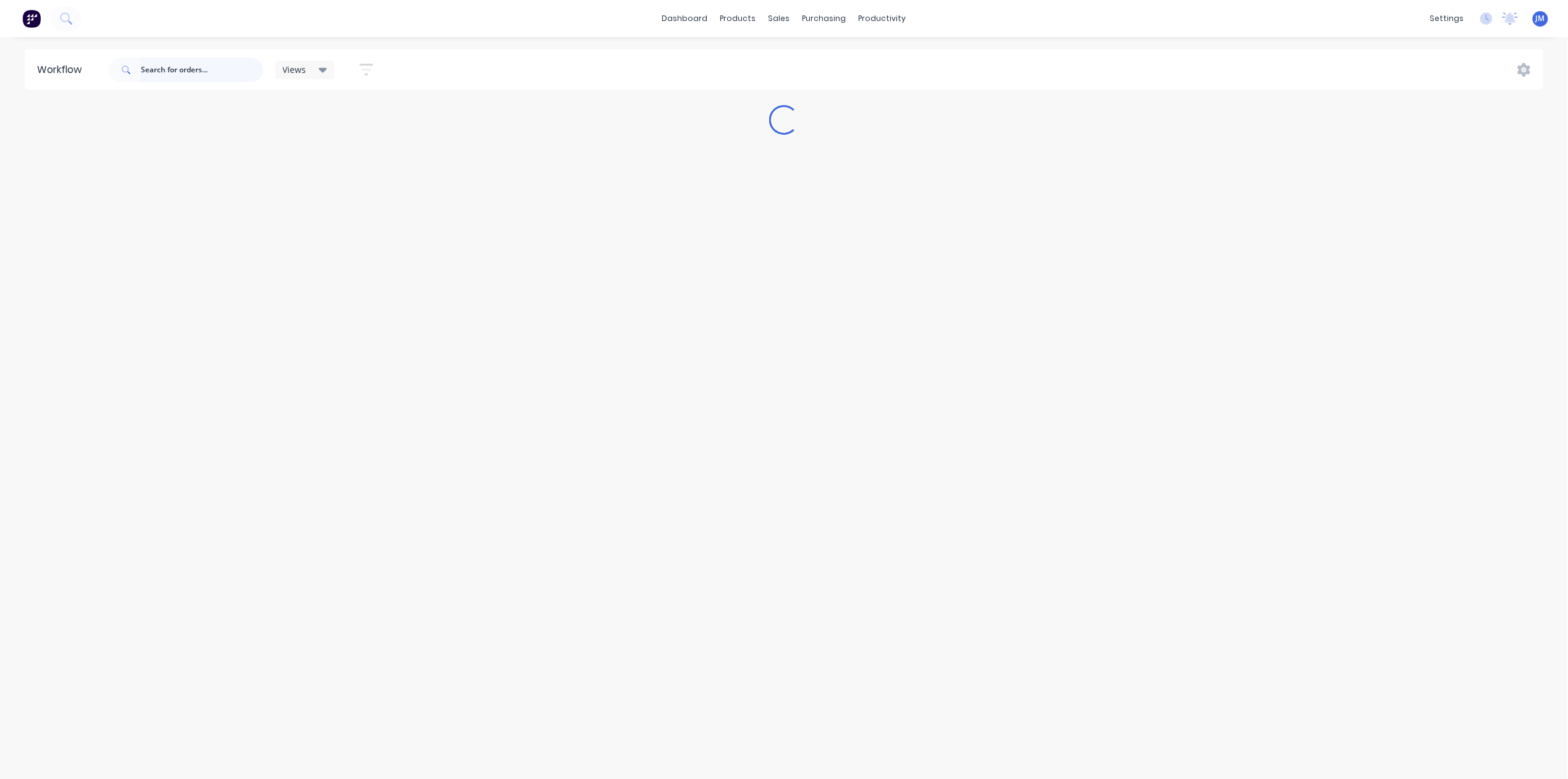
click at [228, 62] on input "text" at bounding box center [202, 69] width 122 height 25
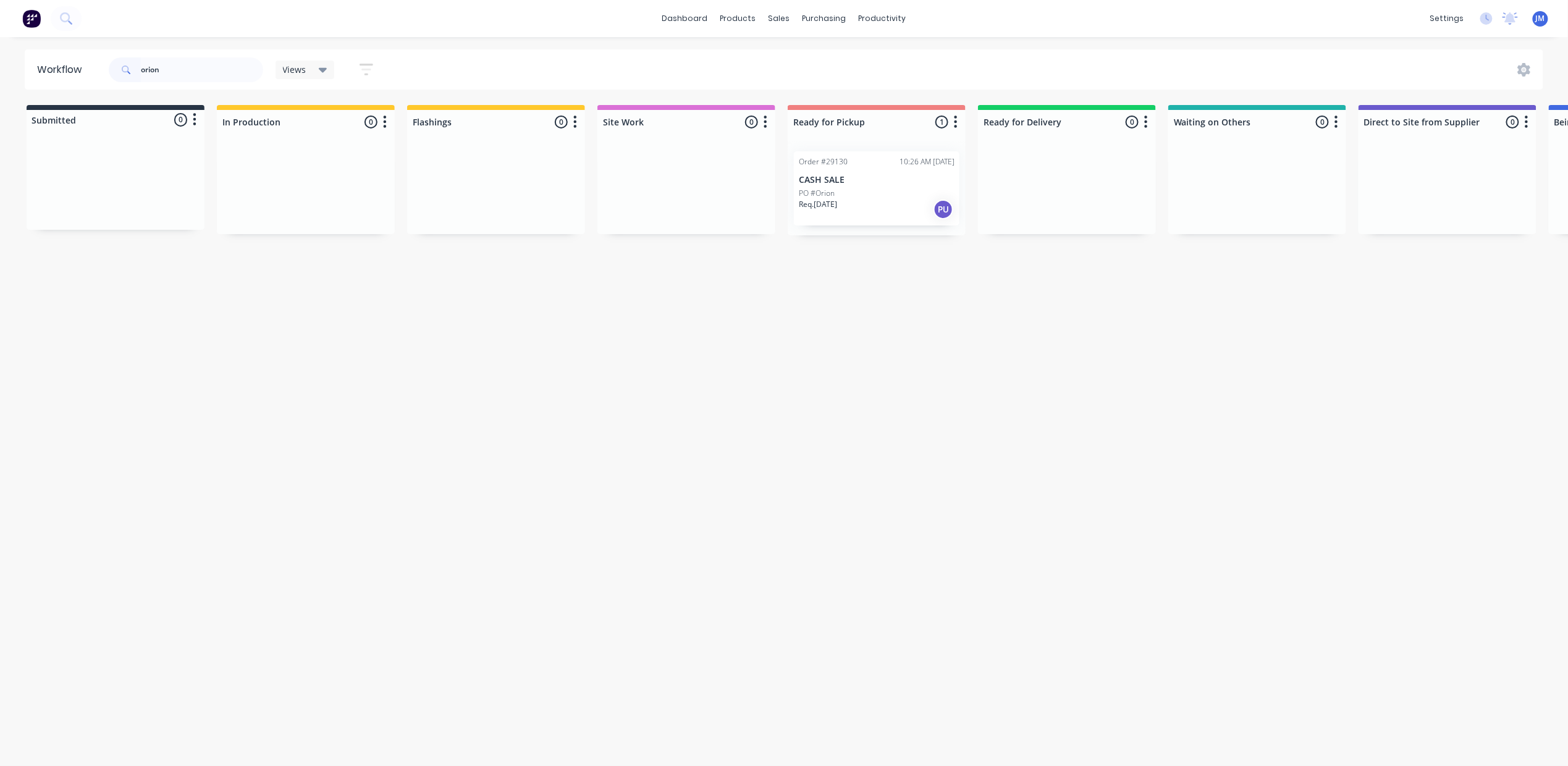
click at [855, 185] on p "CASH SALE" at bounding box center [877, 180] width 156 height 11
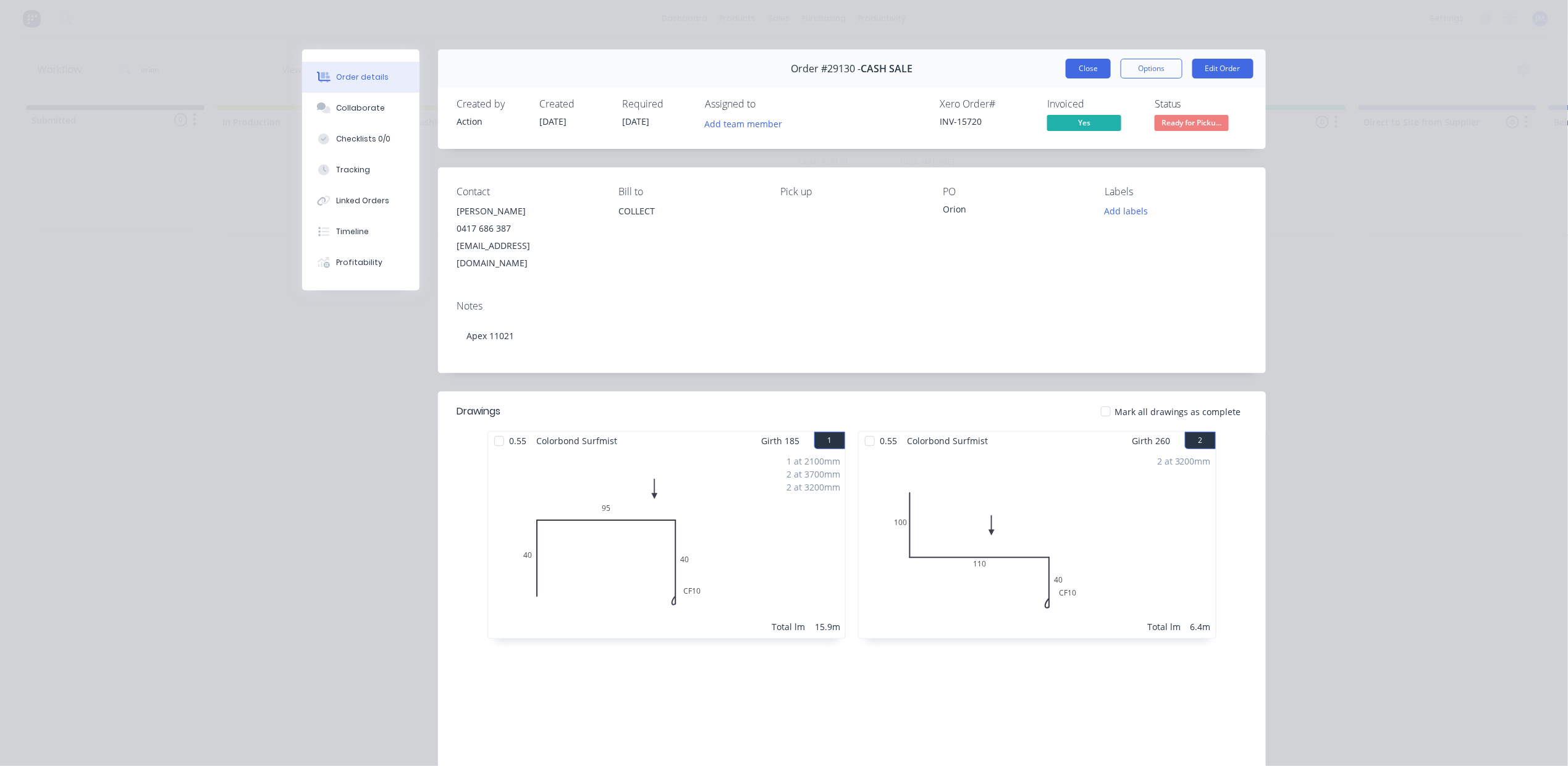
drag, startPoint x: 1076, startPoint y: 68, endPoint x: 1085, endPoint y: 67, distance: 9.1
click at [1078, 67] on button "Close" at bounding box center [1088, 69] width 45 height 20
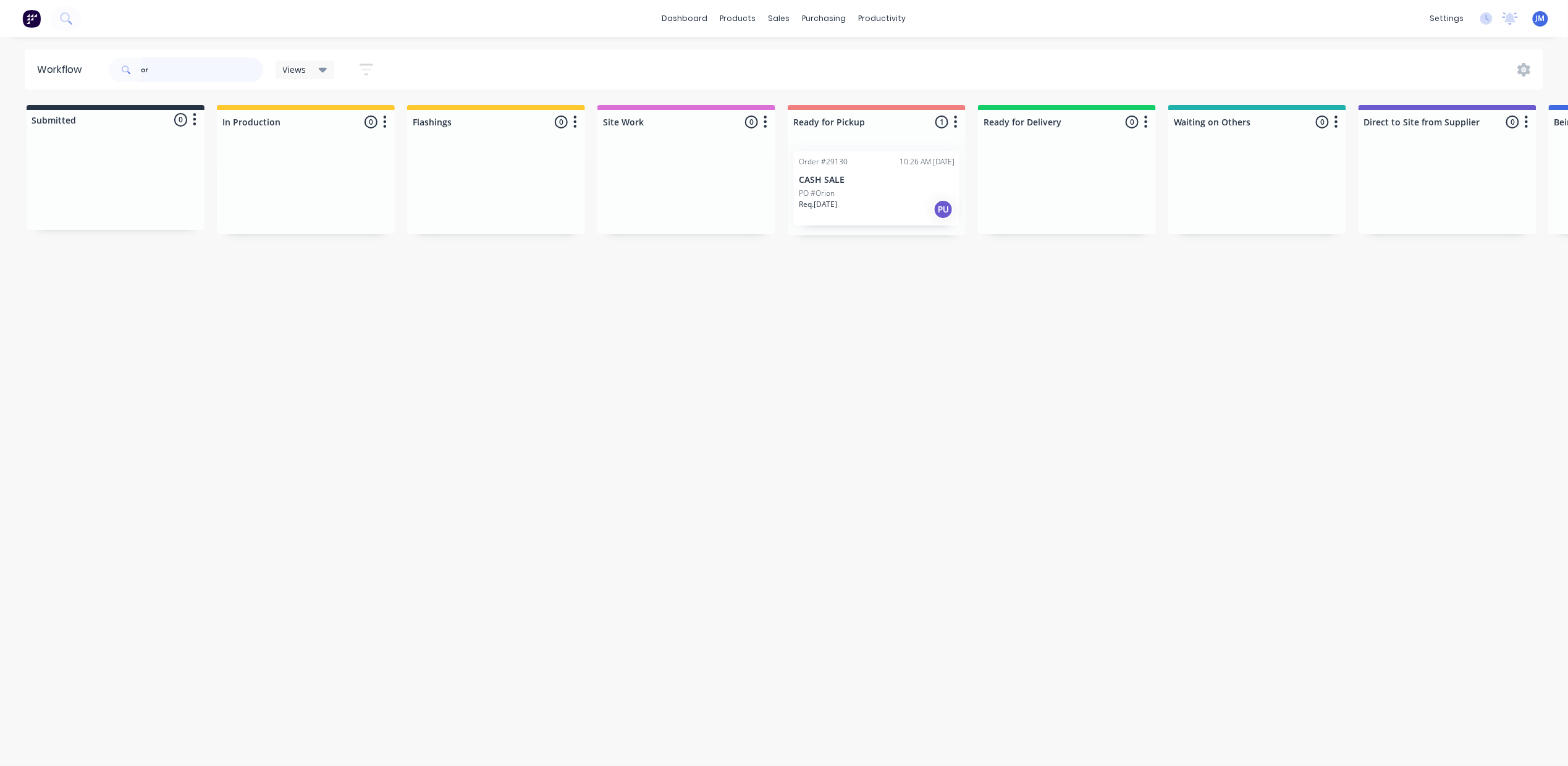
type input "o"
drag, startPoint x: 95, startPoint y: 200, endPoint x: 1188, endPoint y: 141, distance: 1094.6
click at [1220, 170] on div "Submitted 1 Status colour #273444 hex #273444 Save Cancel Summaries Total order…" at bounding box center [1104, 170] width 2239 height 130
type input "2"
